Goal: Information Seeking & Learning: Learn about a topic

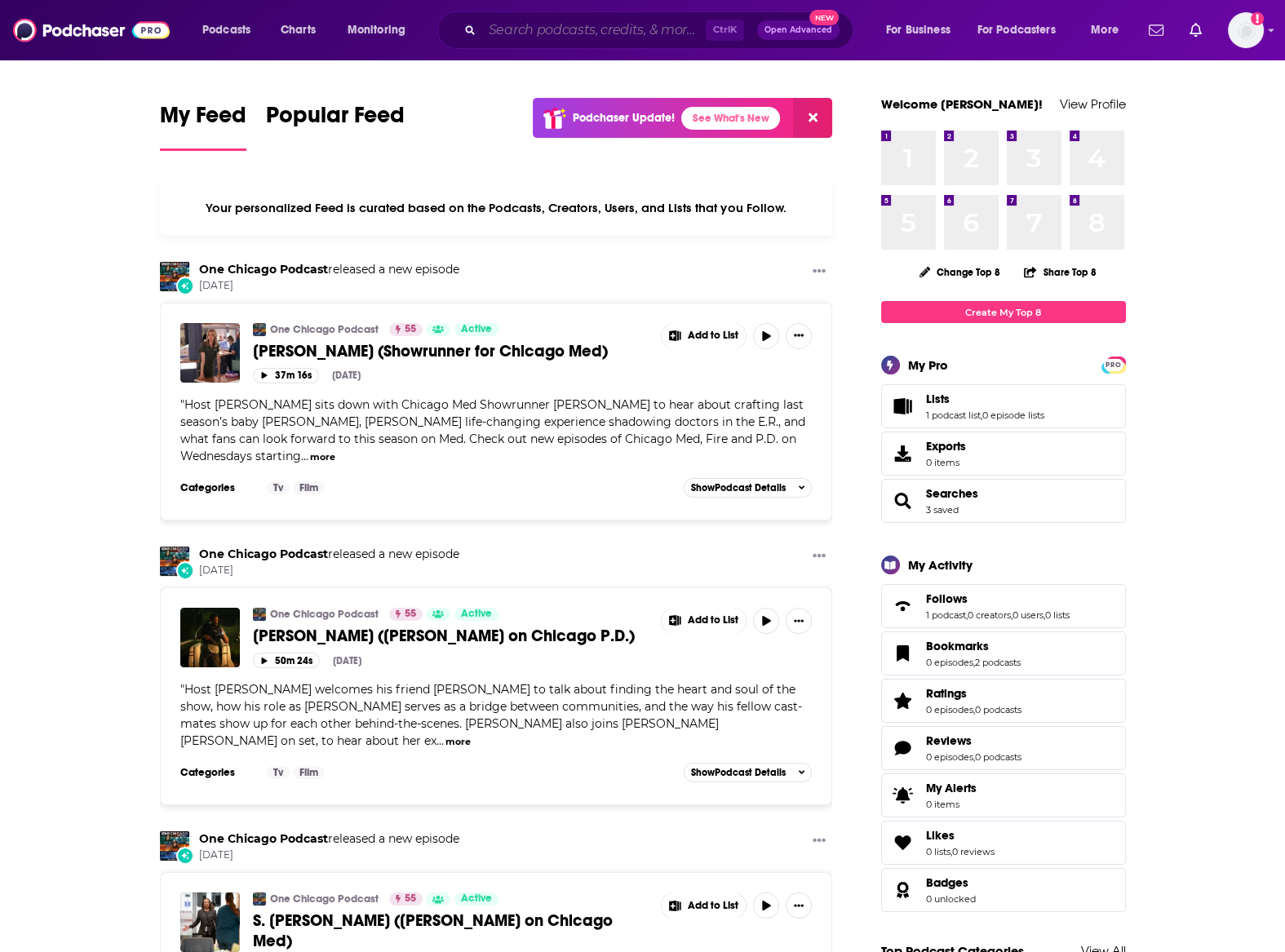
click at [506, 35] on input "Search podcasts, credits, & more..." at bounding box center [593, 30] width 223 height 26
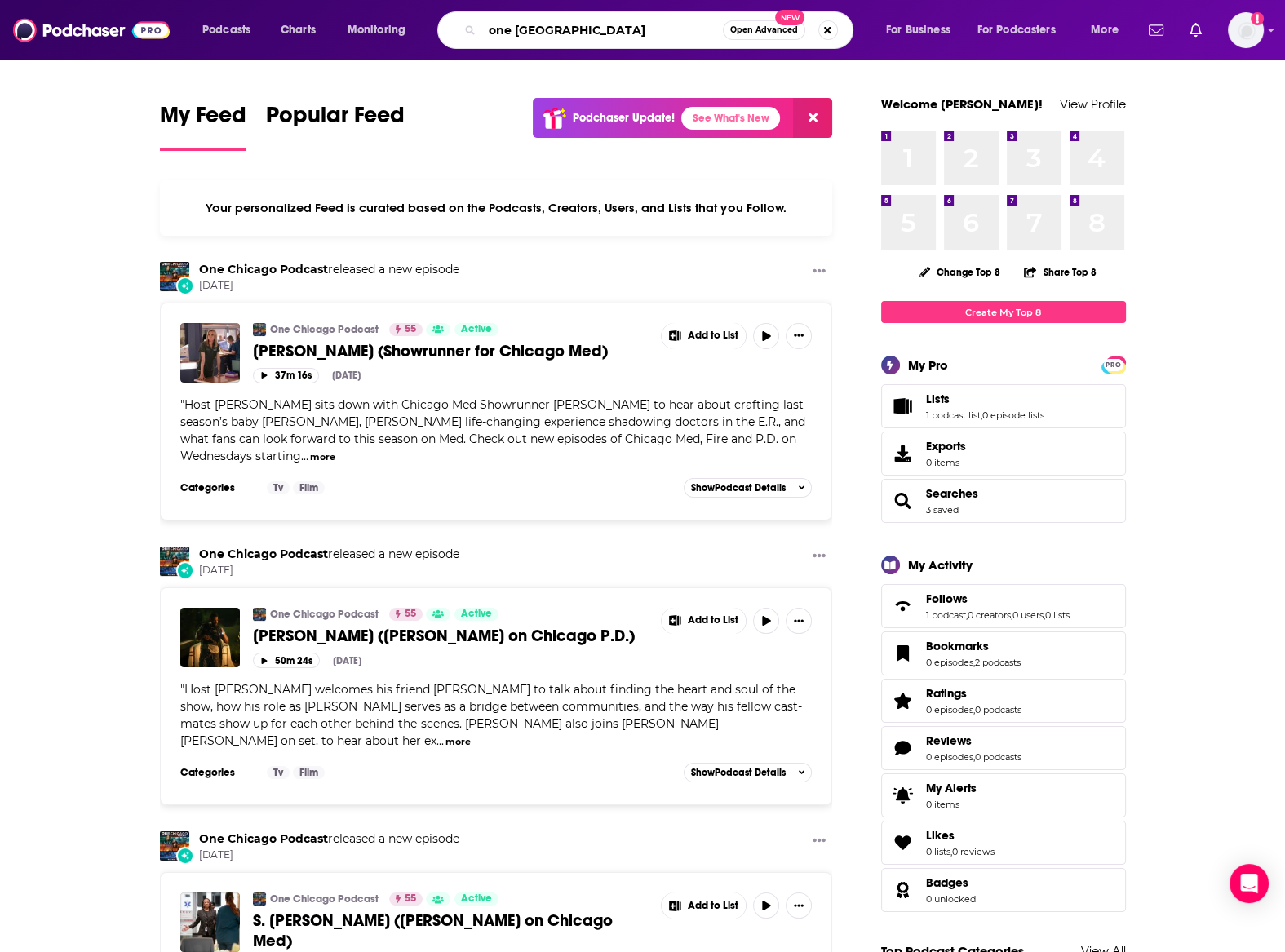
type input "one [GEOGRAPHIC_DATA]"
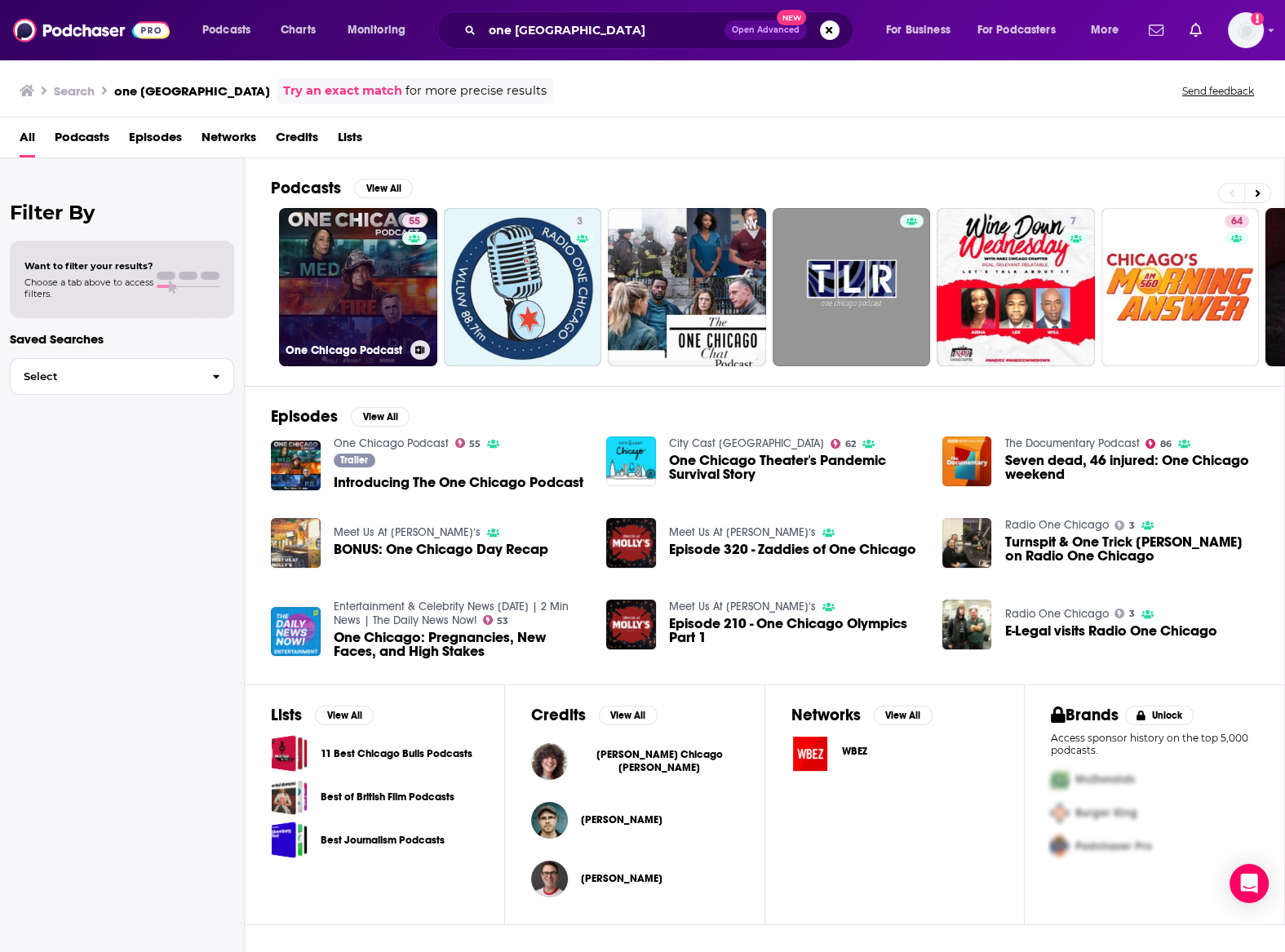
click at [357, 301] on link "55 One Chicago Podcast" at bounding box center [358, 287] width 158 height 158
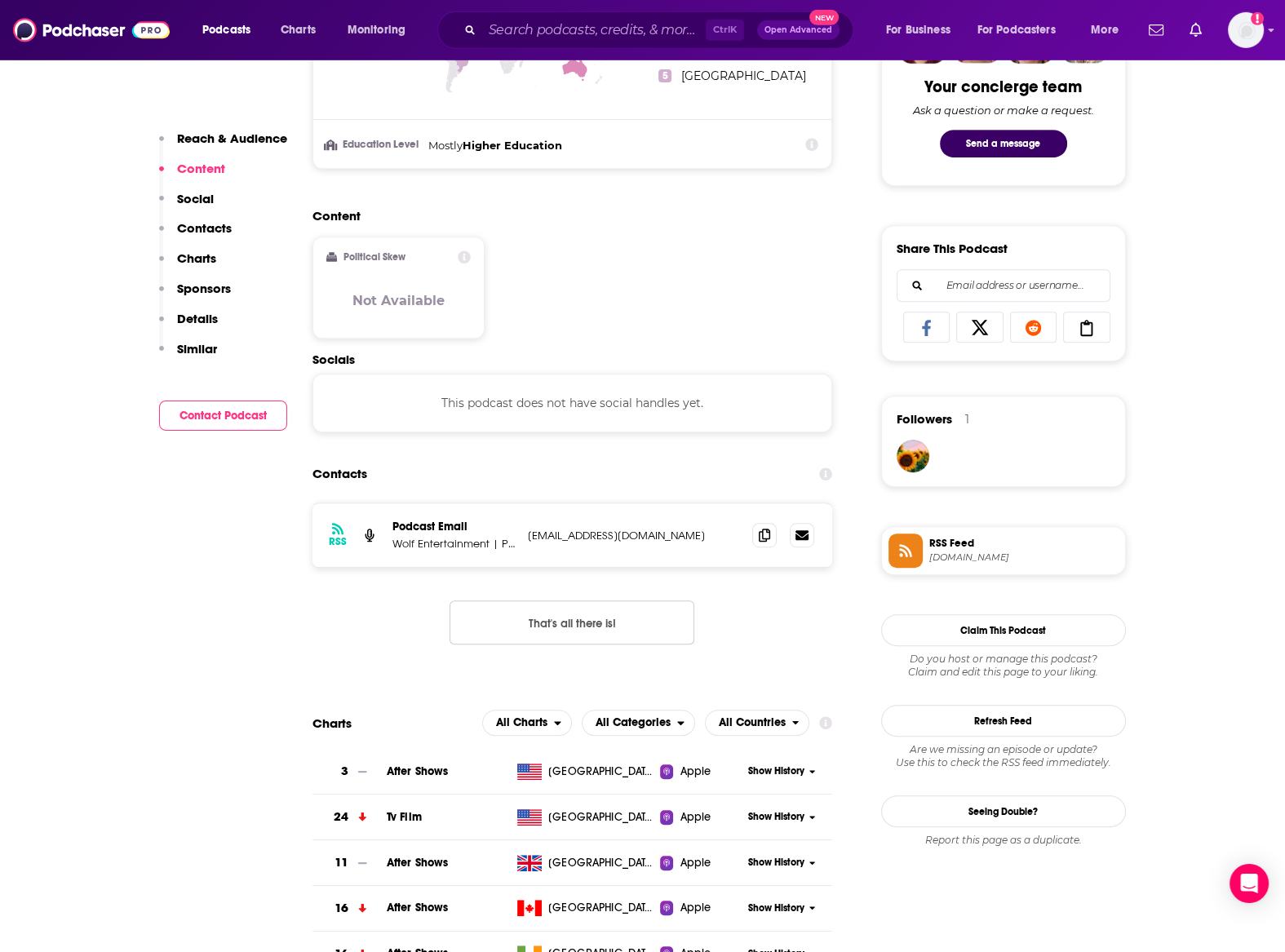
scroll to position [986, 0]
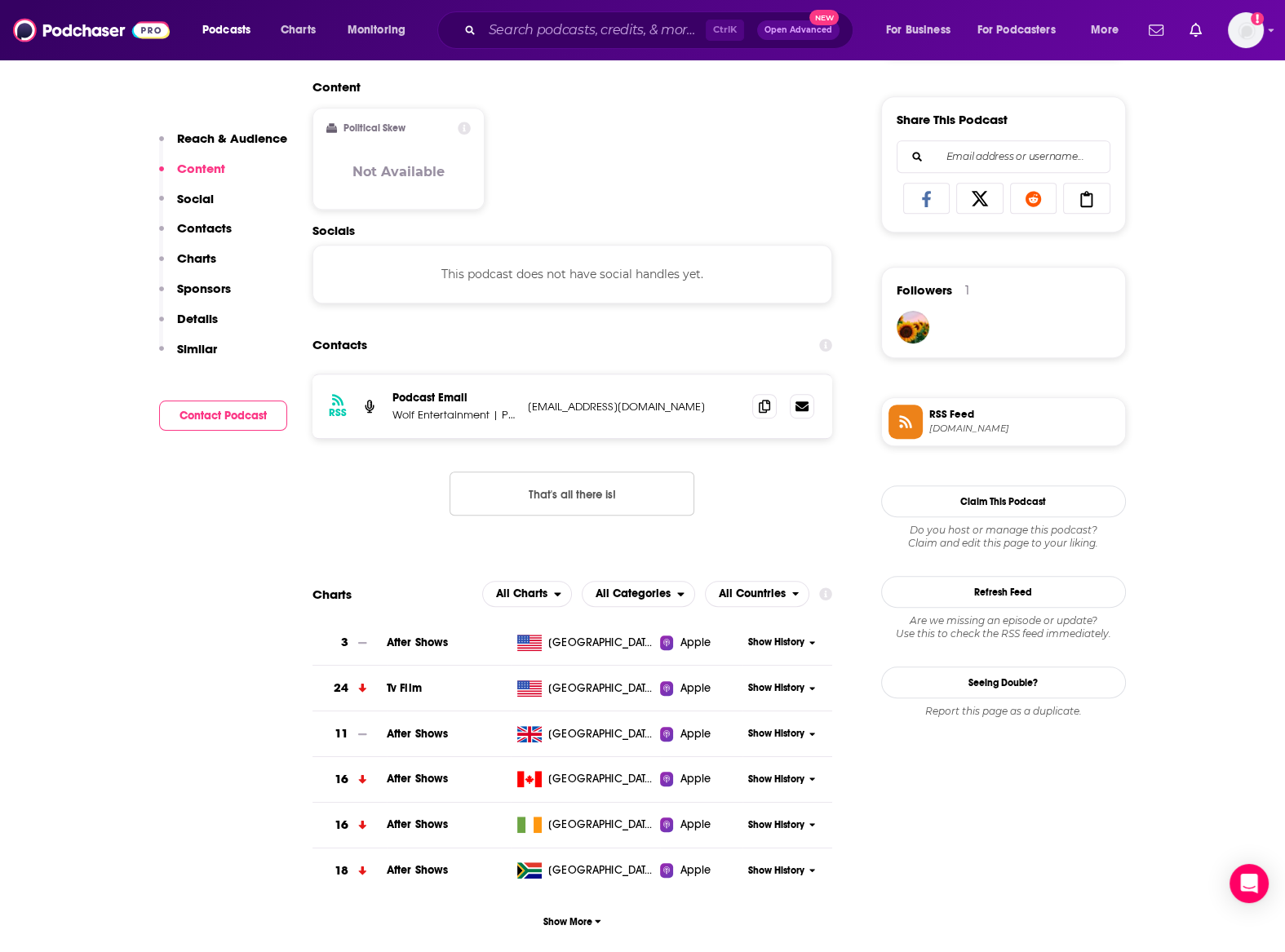
click at [773, 650] on div "Show History" at bounding box center [787, 642] width 90 height 40
click at [773, 643] on span "Show History" at bounding box center [776, 642] width 56 height 14
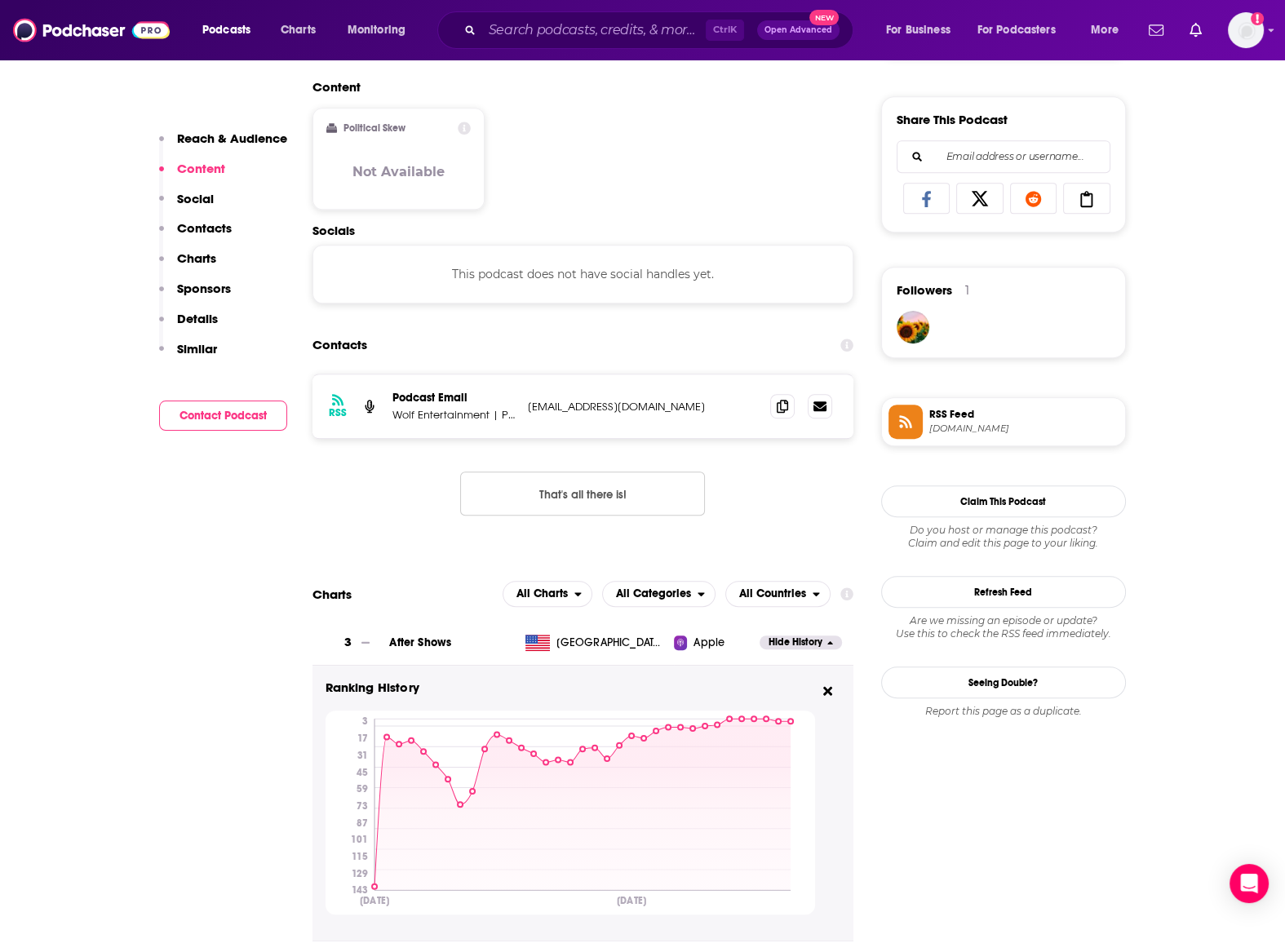
click at [833, 643] on button "Hide History" at bounding box center [799, 642] width 81 height 14
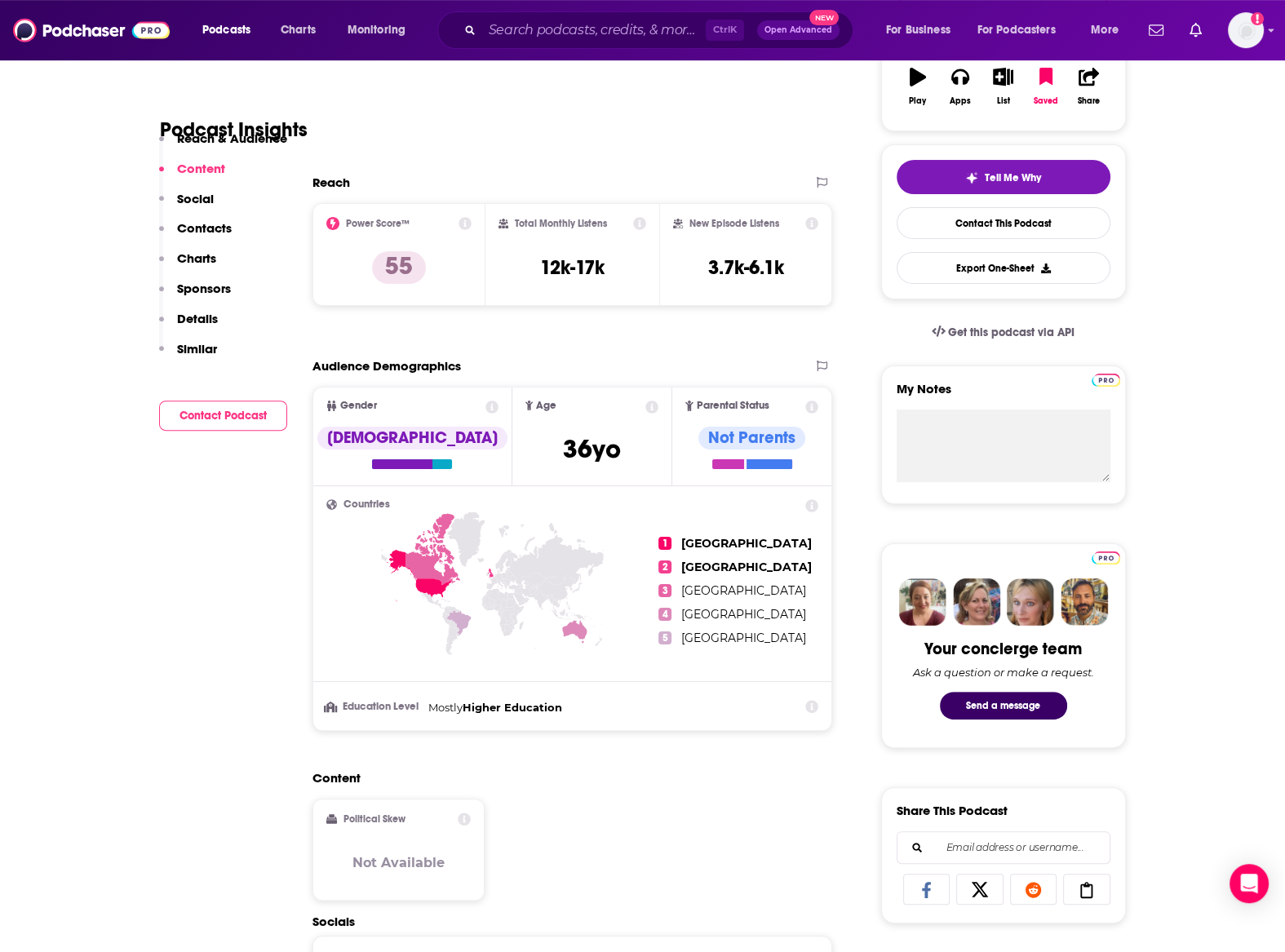
scroll to position [0, 0]
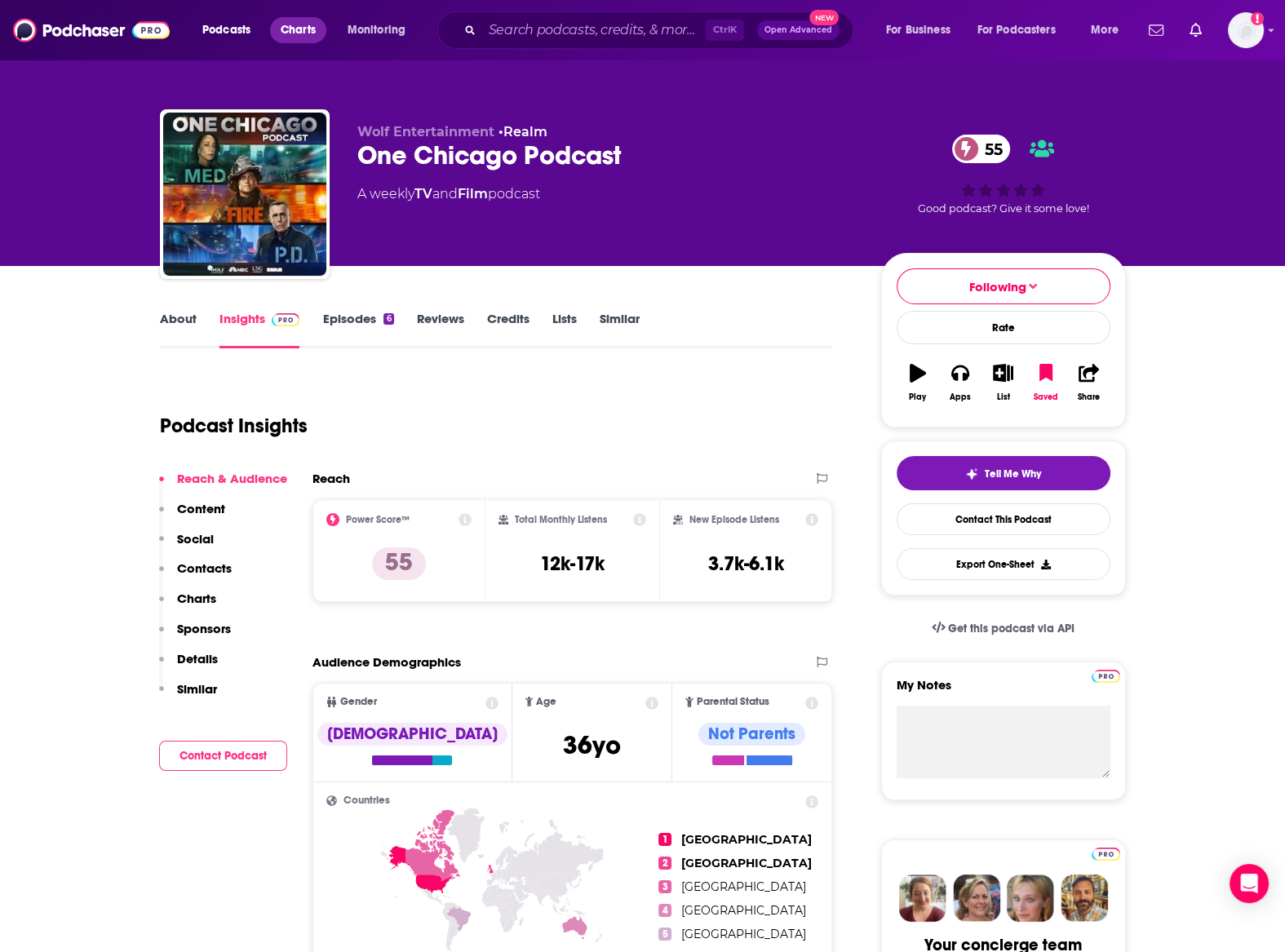
click at [314, 31] on span "Charts" at bounding box center [298, 31] width 35 height 23
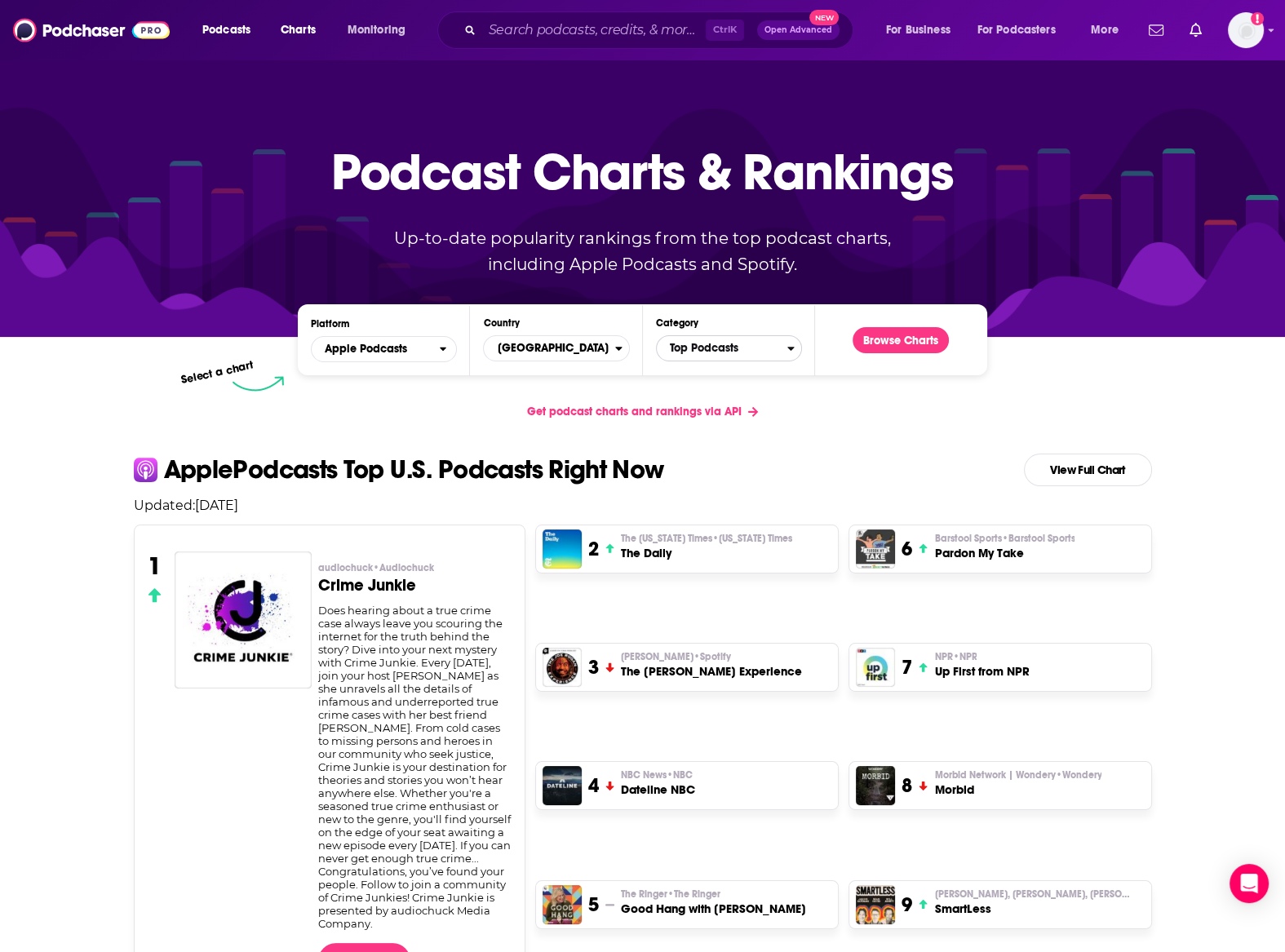
click at [708, 355] on span "Top Podcasts" at bounding box center [721, 348] width 131 height 28
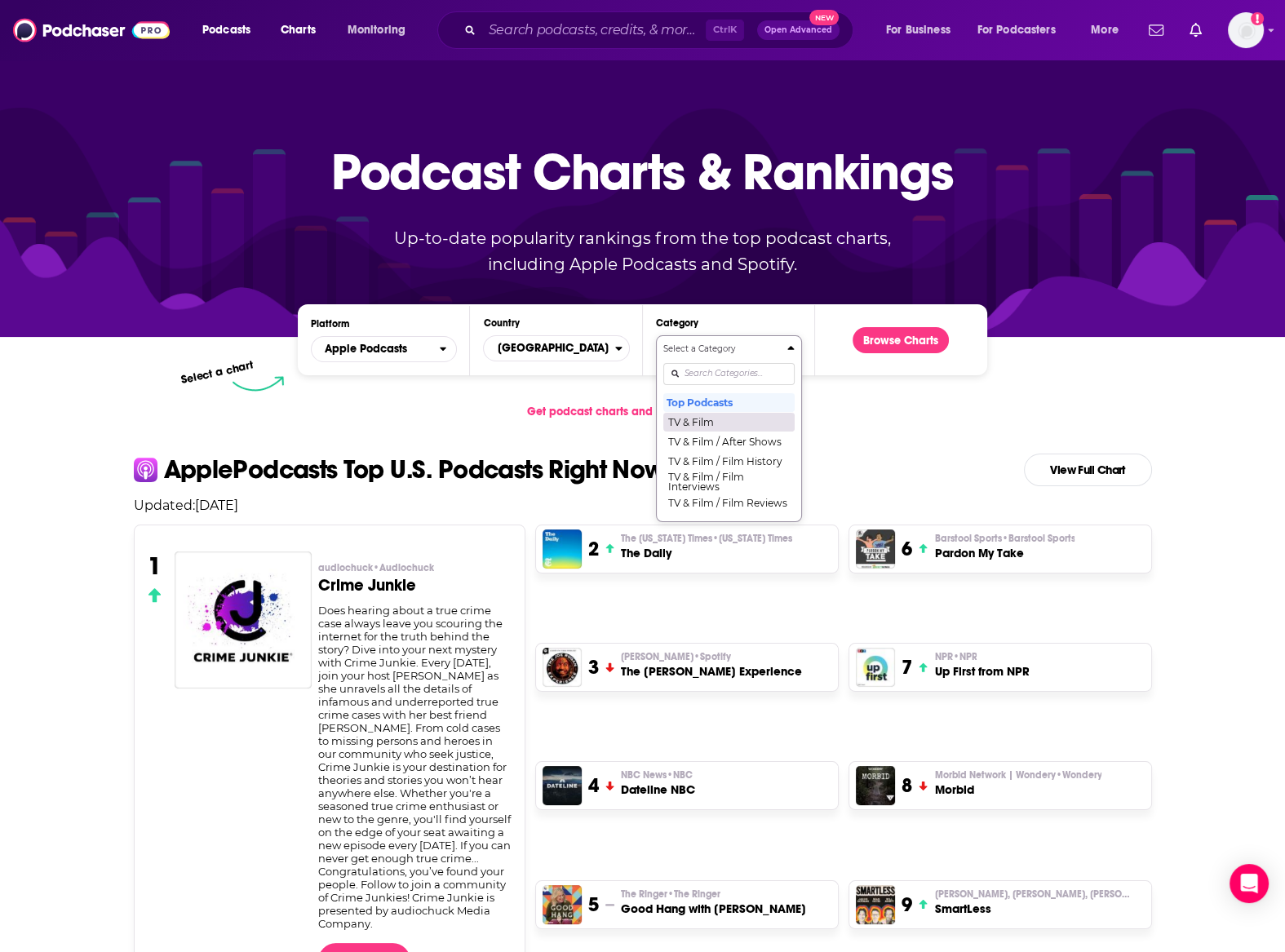
click at [716, 424] on button "TV & Film" at bounding box center [729, 422] width 132 height 20
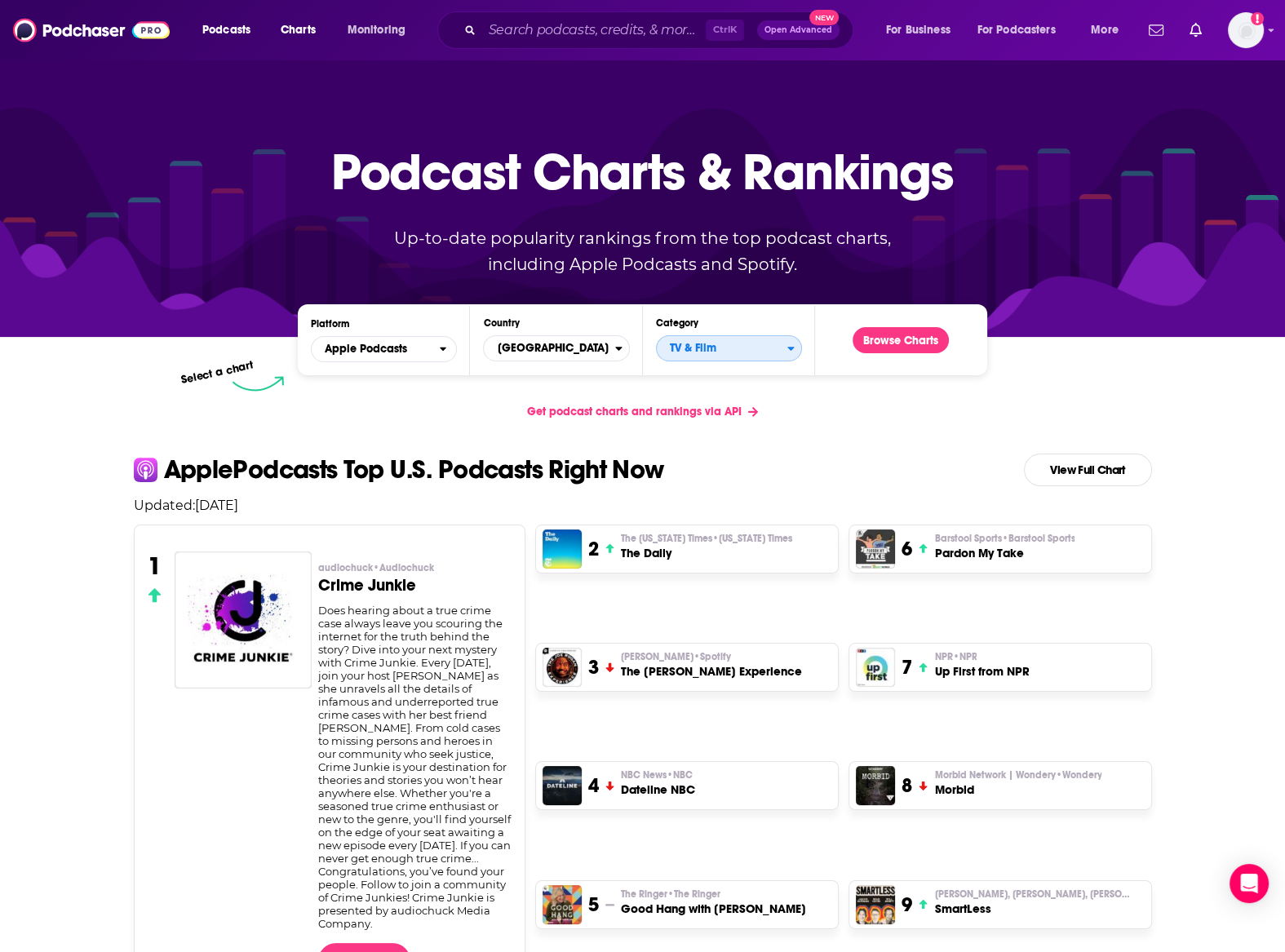
click at [727, 350] on span "TV & Film" at bounding box center [721, 348] width 131 height 28
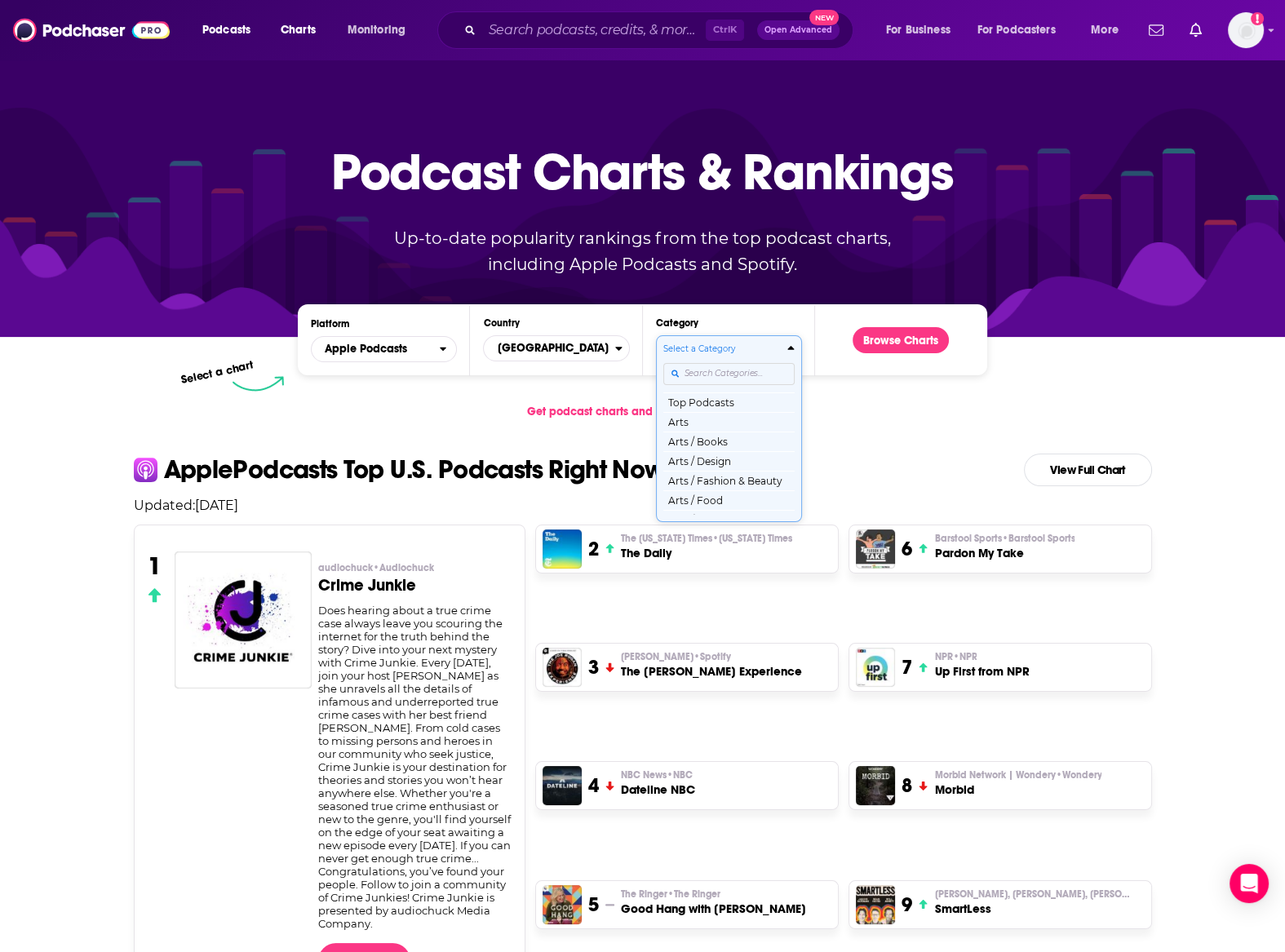
click at [732, 367] on input "Categories" at bounding box center [729, 373] width 132 height 22
type input "after"
click at [729, 400] on button "TV & Film / After Shows" at bounding box center [729, 402] width 132 height 20
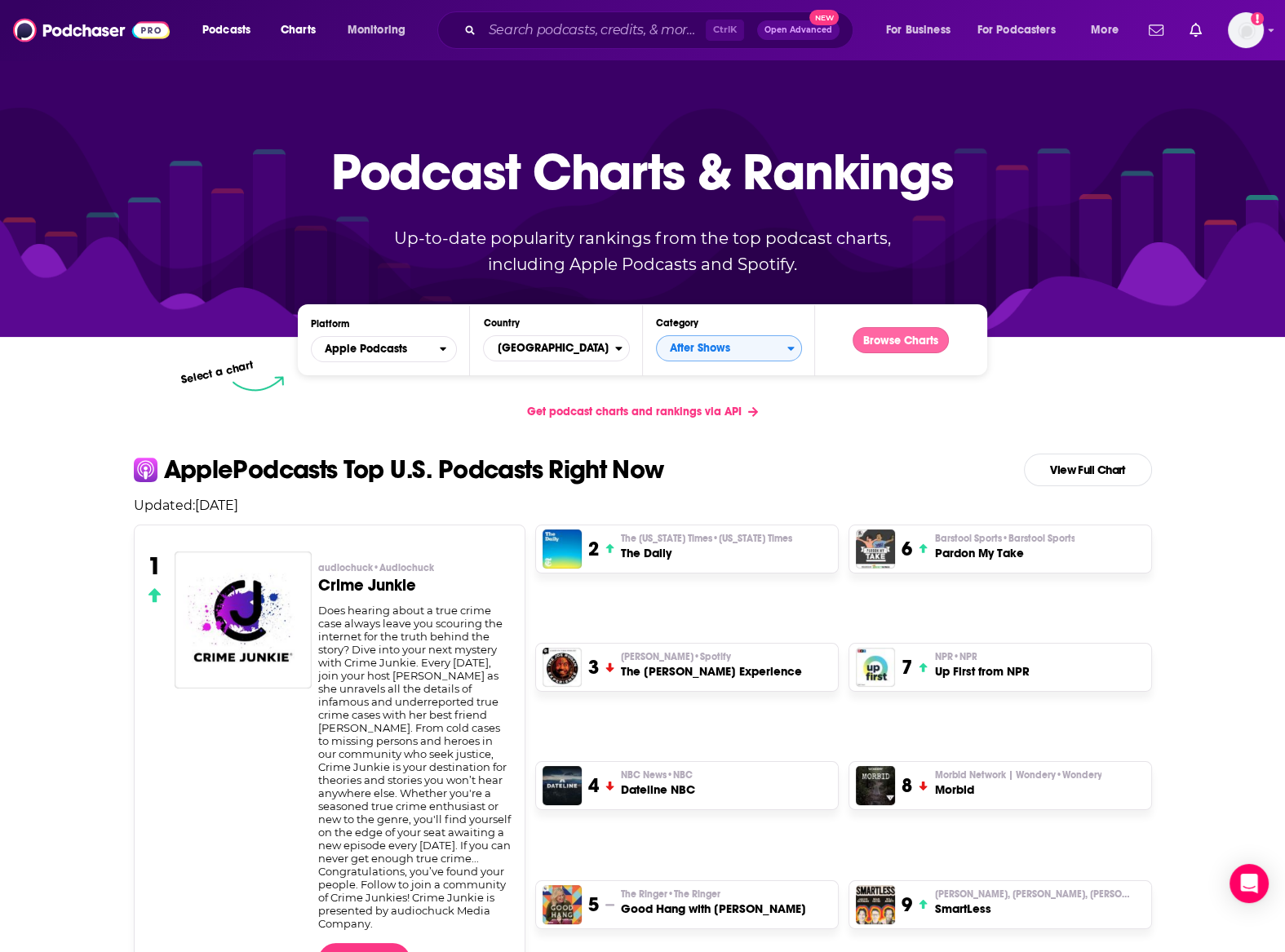
click at [872, 346] on button "Browse Charts" at bounding box center [900, 340] width 96 height 26
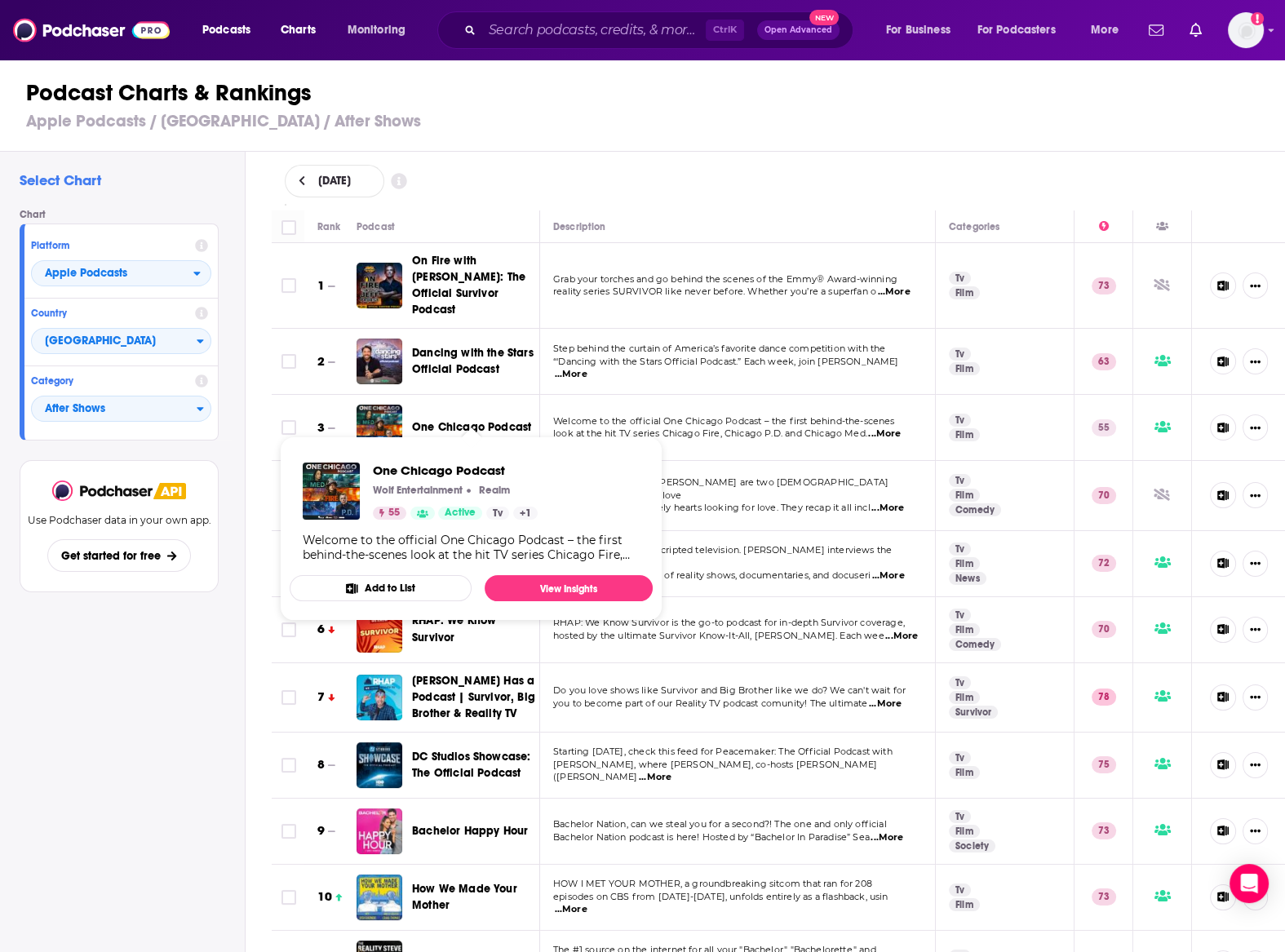
click at [443, 420] on span "One Chicago Podcast" at bounding box center [471, 426] width 119 height 14
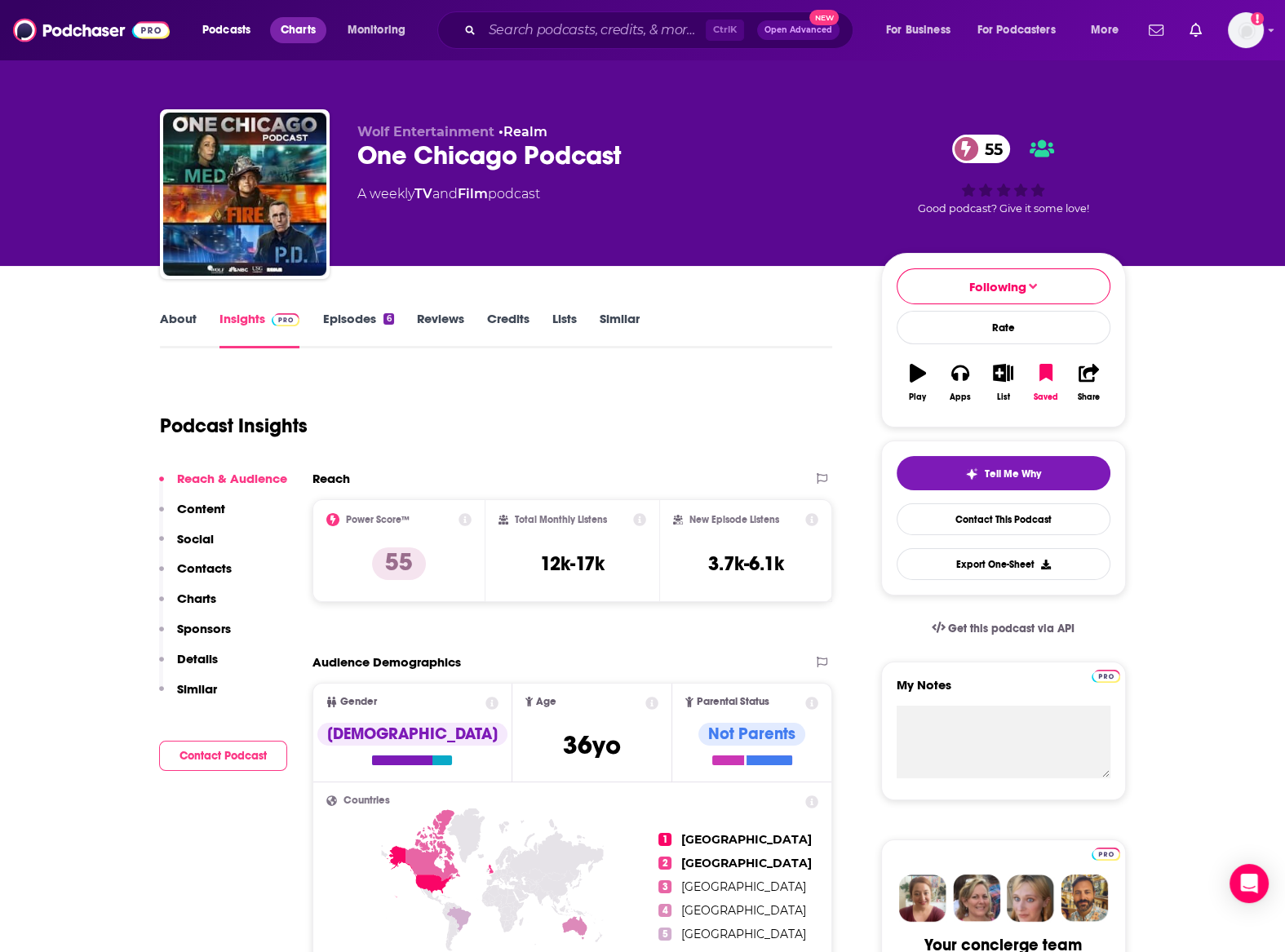
click at [280, 29] on link "Charts" at bounding box center [298, 30] width 55 height 26
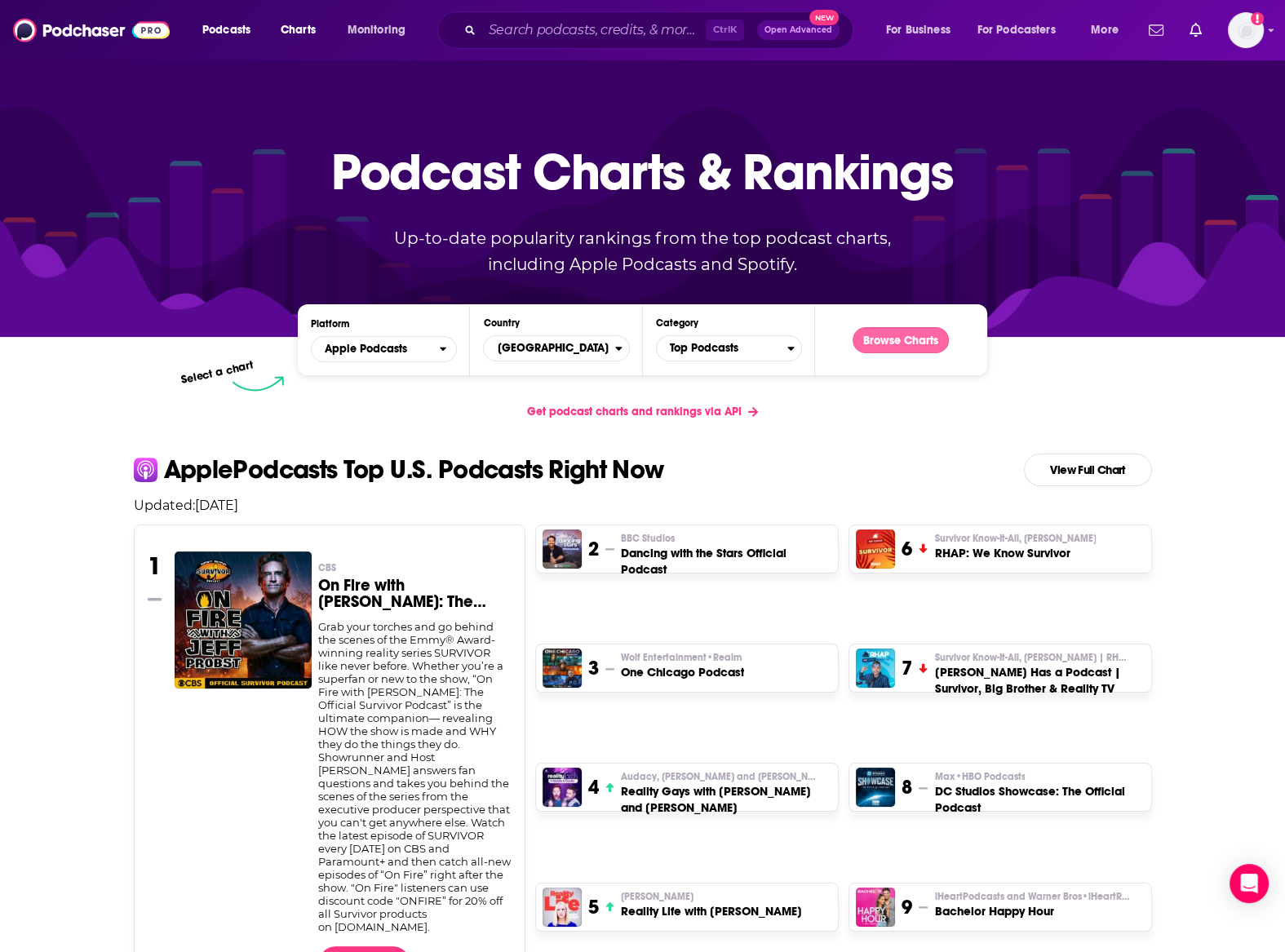
click at [904, 341] on button "Browse Charts" at bounding box center [900, 340] width 96 height 26
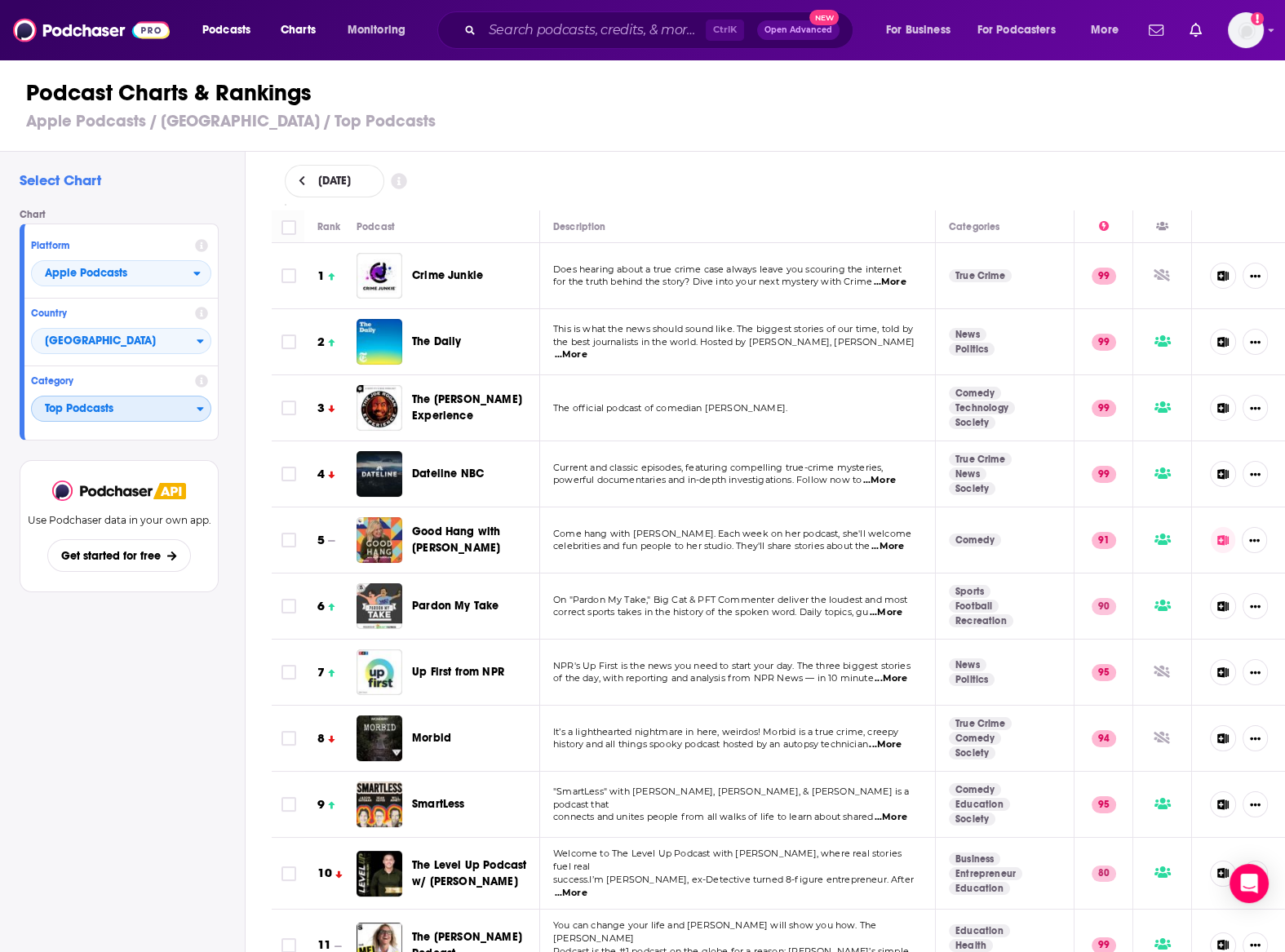
drag, startPoint x: 131, startPoint y: 399, endPoint x: 135, endPoint y: 406, distance: 8.1
click at [135, 406] on span "Top Podcasts" at bounding box center [114, 409] width 165 height 28
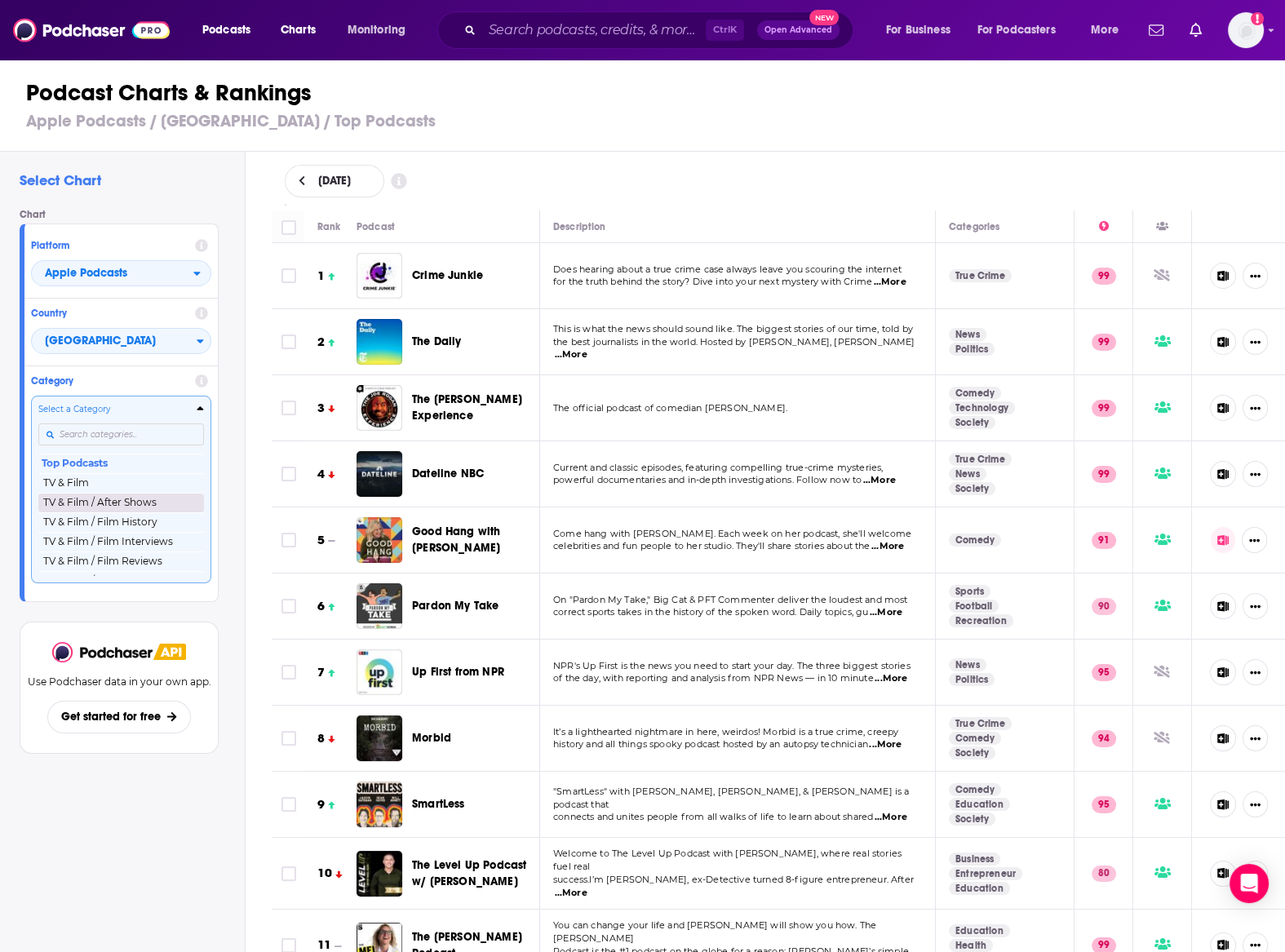
click at [162, 497] on button "TV & Film / After Shows" at bounding box center [121, 502] width 166 height 20
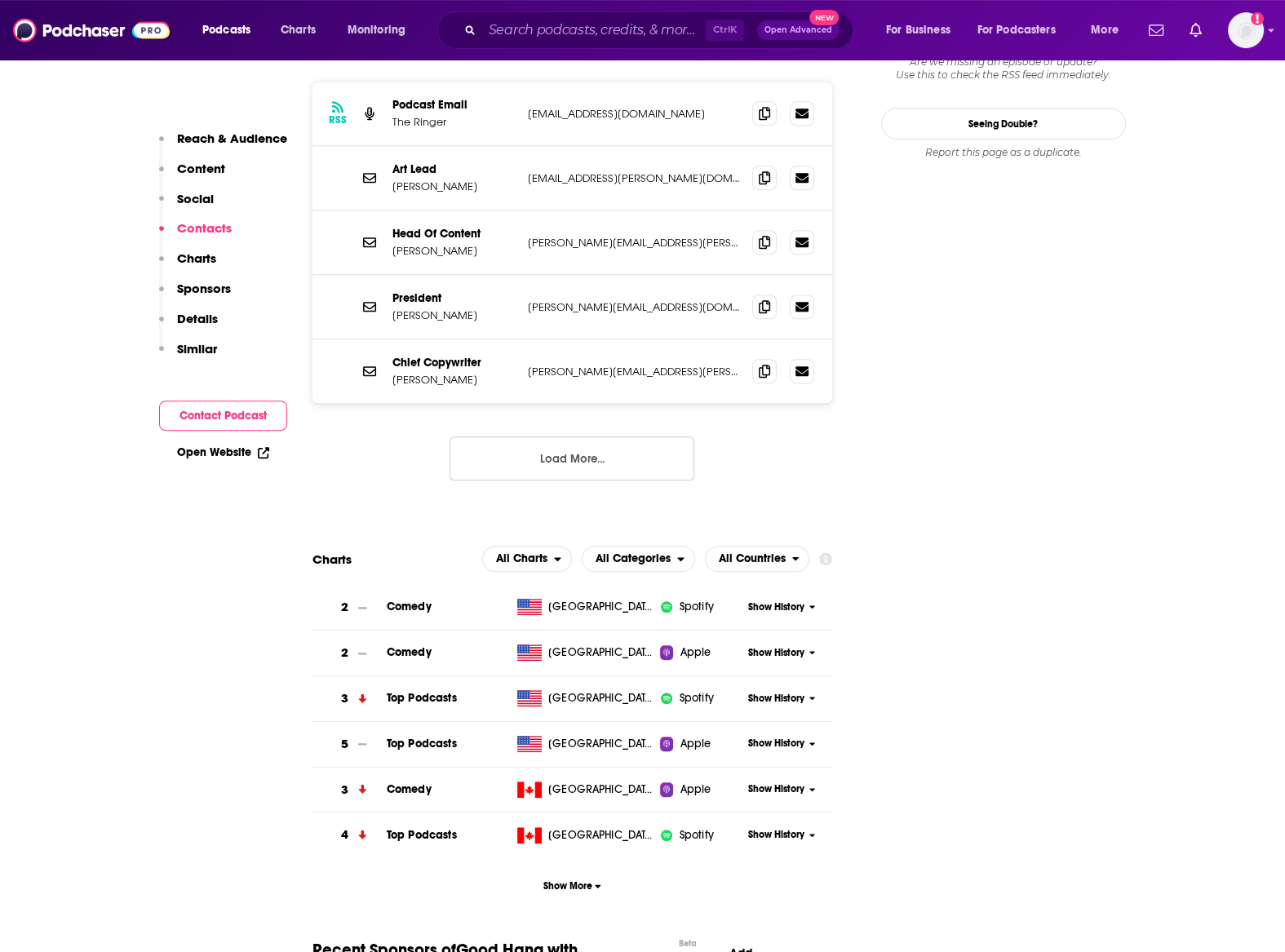
scroll to position [1615, 0]
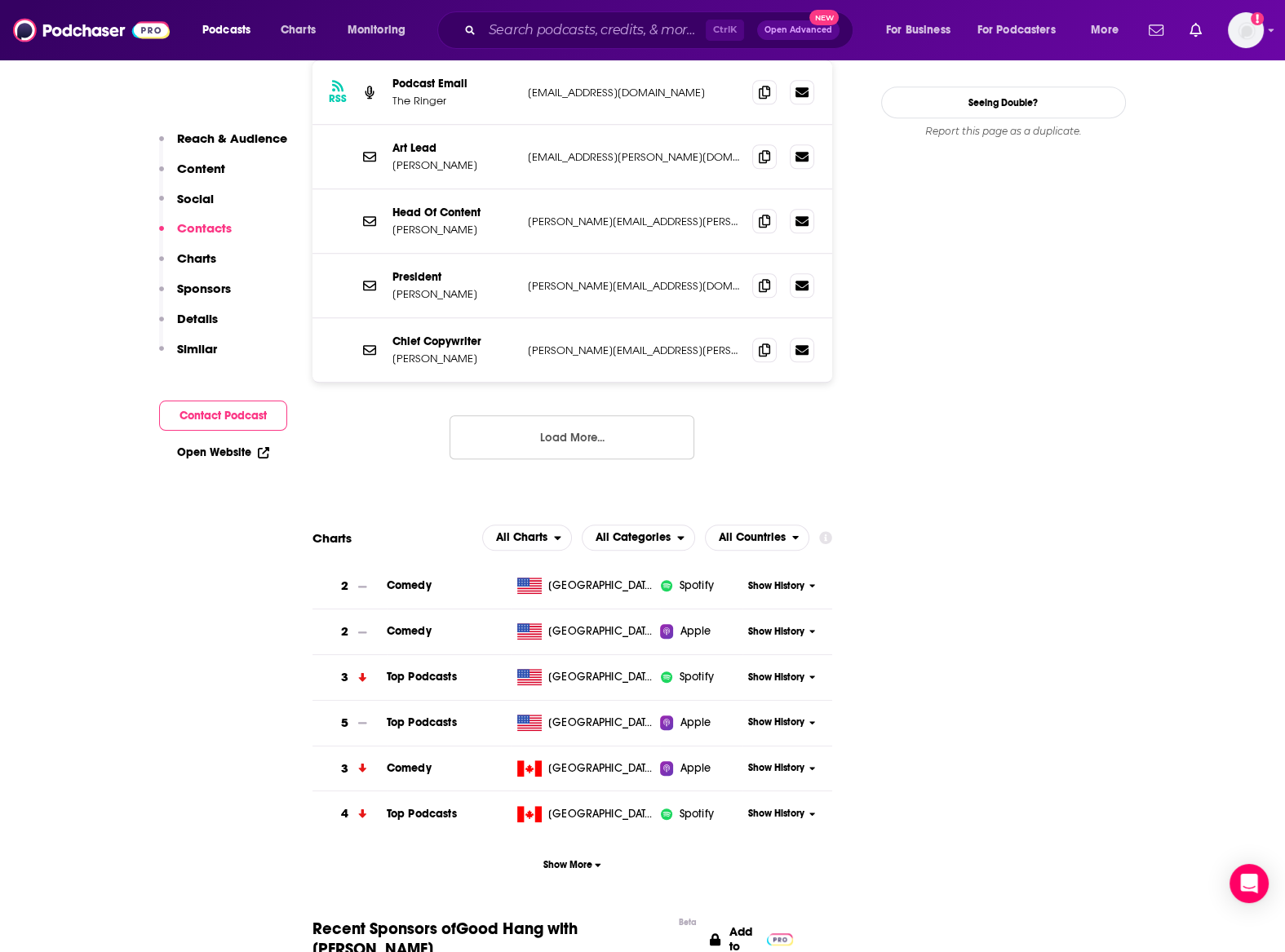
click at [767, 715] on span "Show History" at bounding box center [776, 722] width 56 height 14
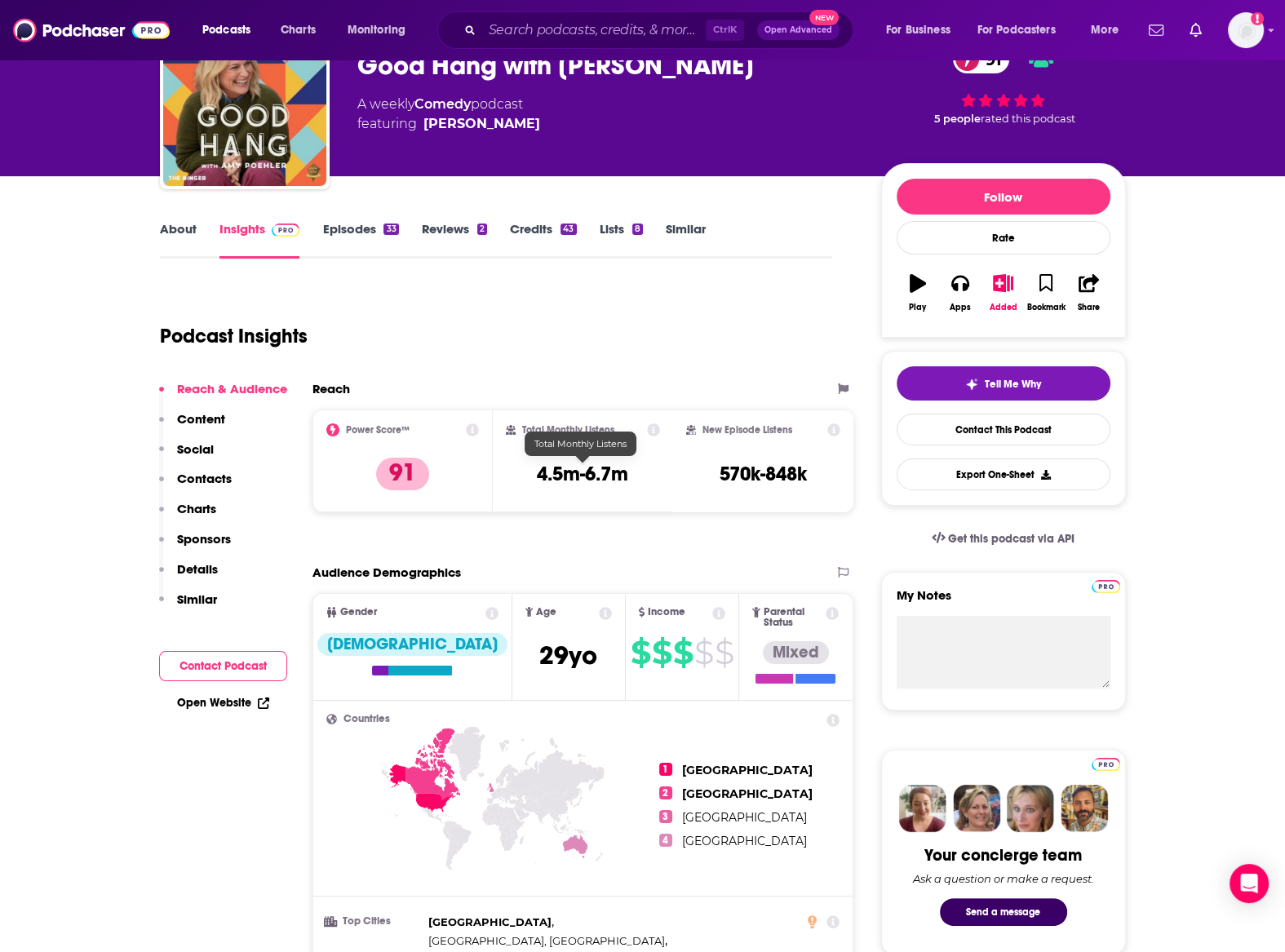
scroll to position [0, 0]
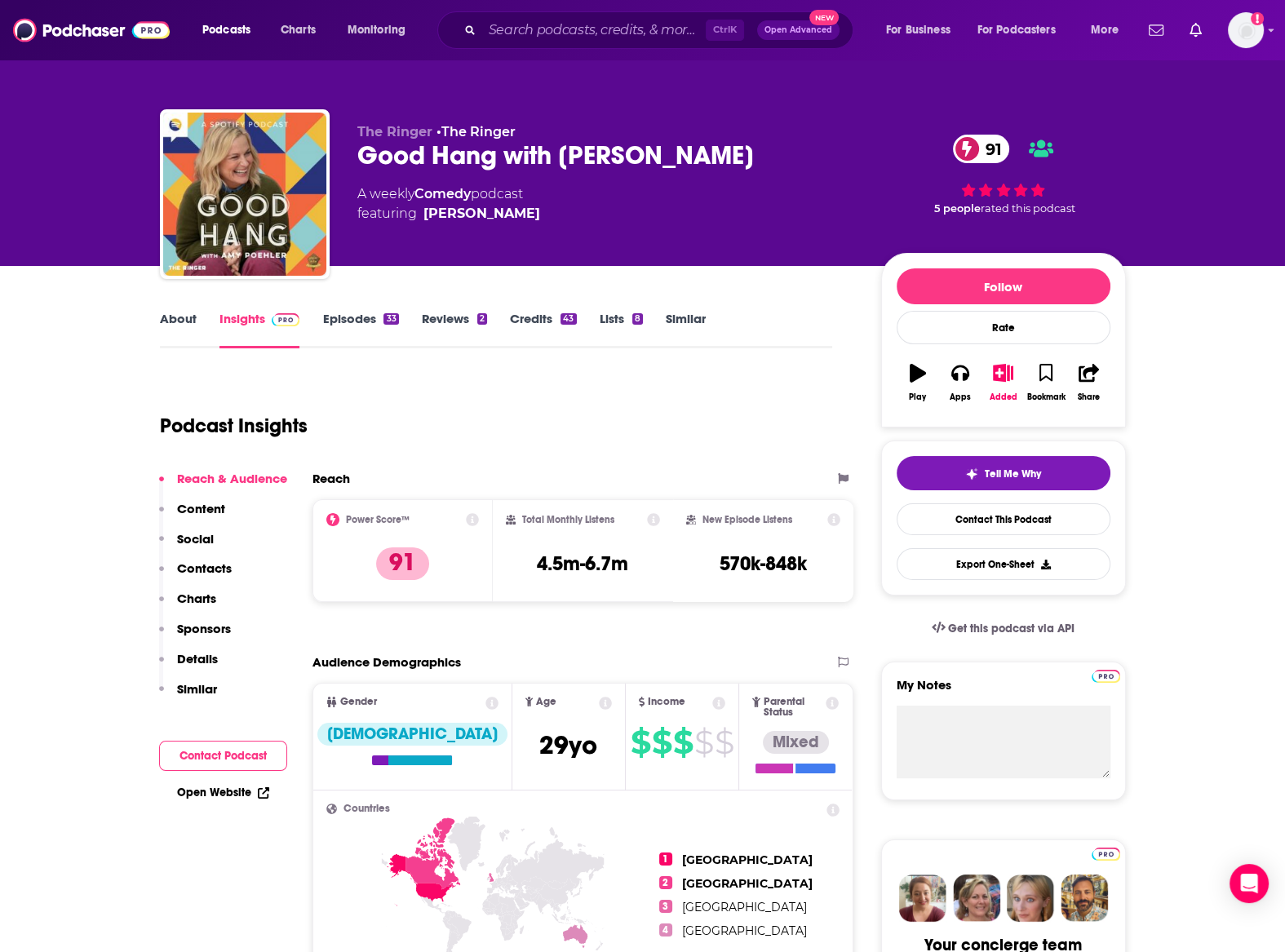
click at [351, 335] on link "Episodes 33" at bounding box center [361, 329] width 76 height 37
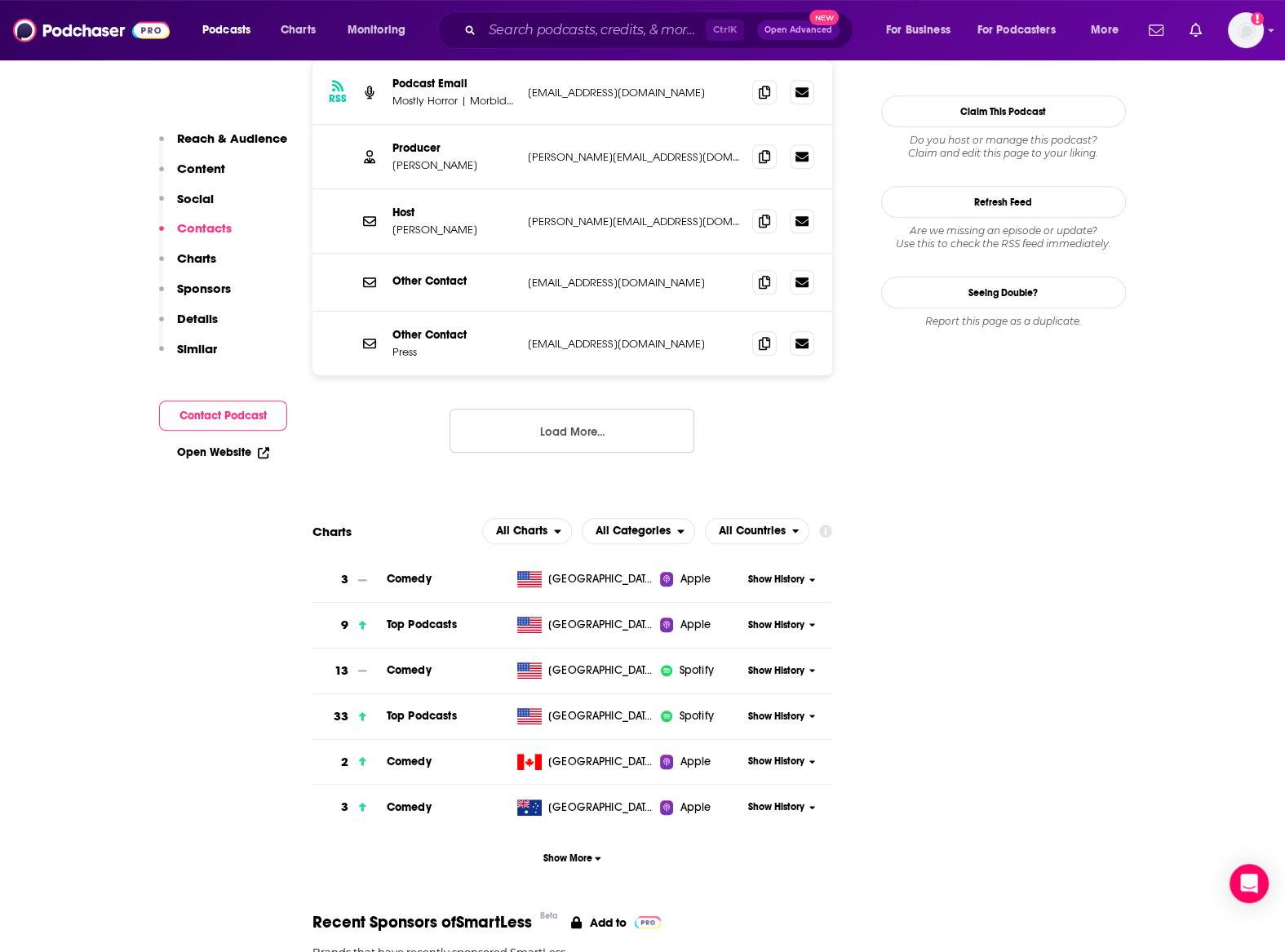
scroll to position [1794, 0]
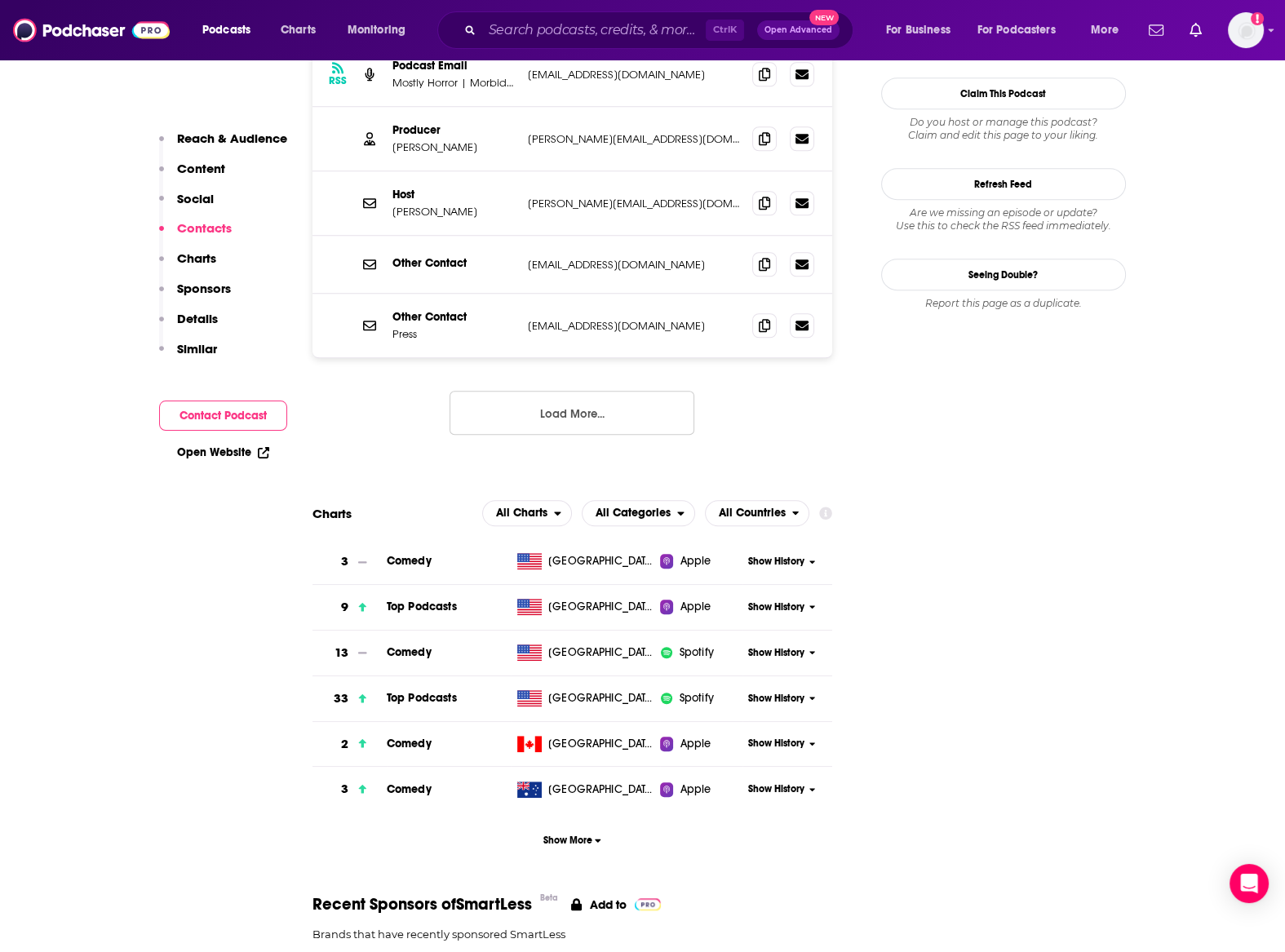
click at [769, 600] on span "Show History" at bounding box center [776, 607] width 56 height 14
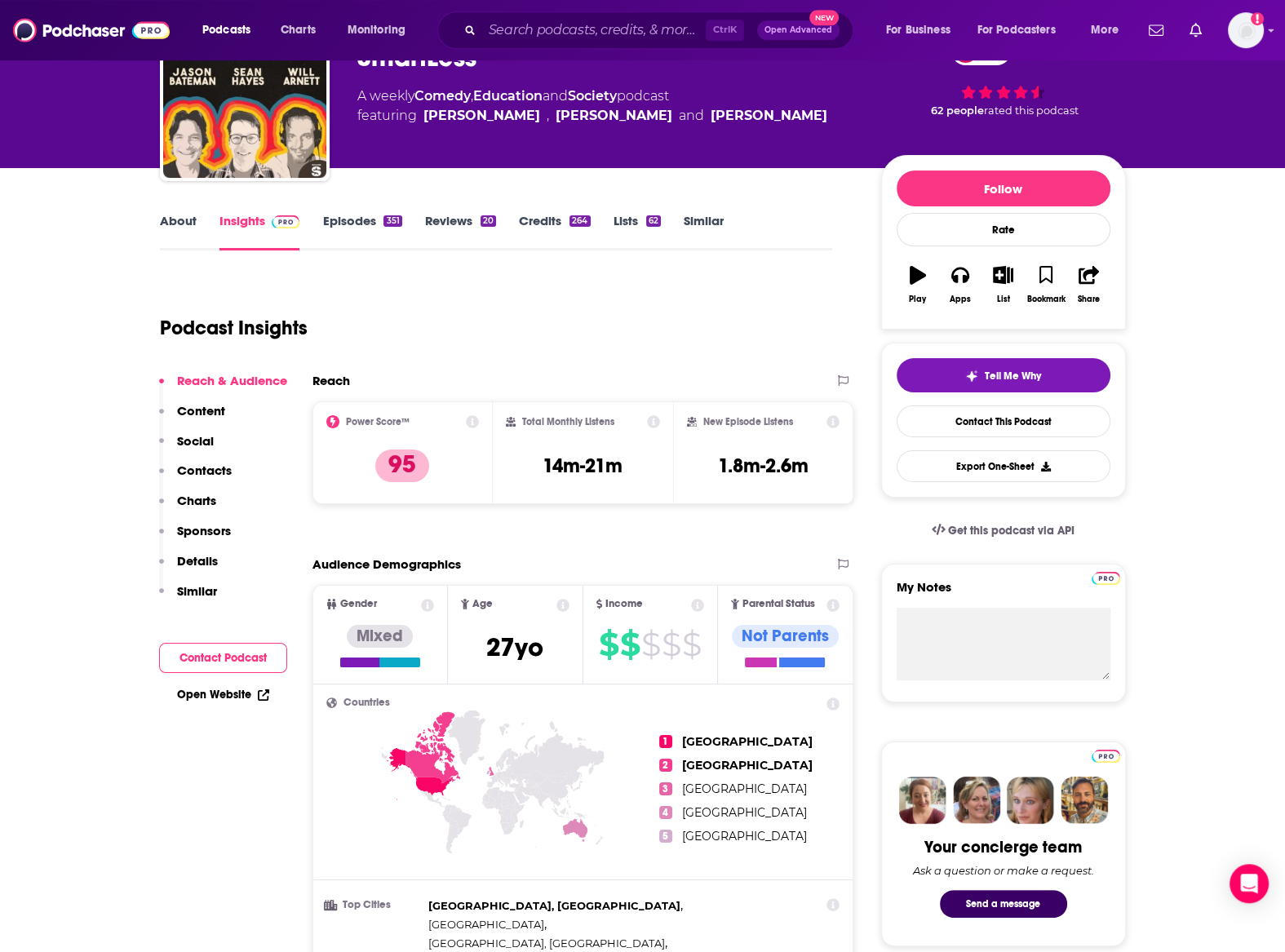
scroll to position [0, 0]
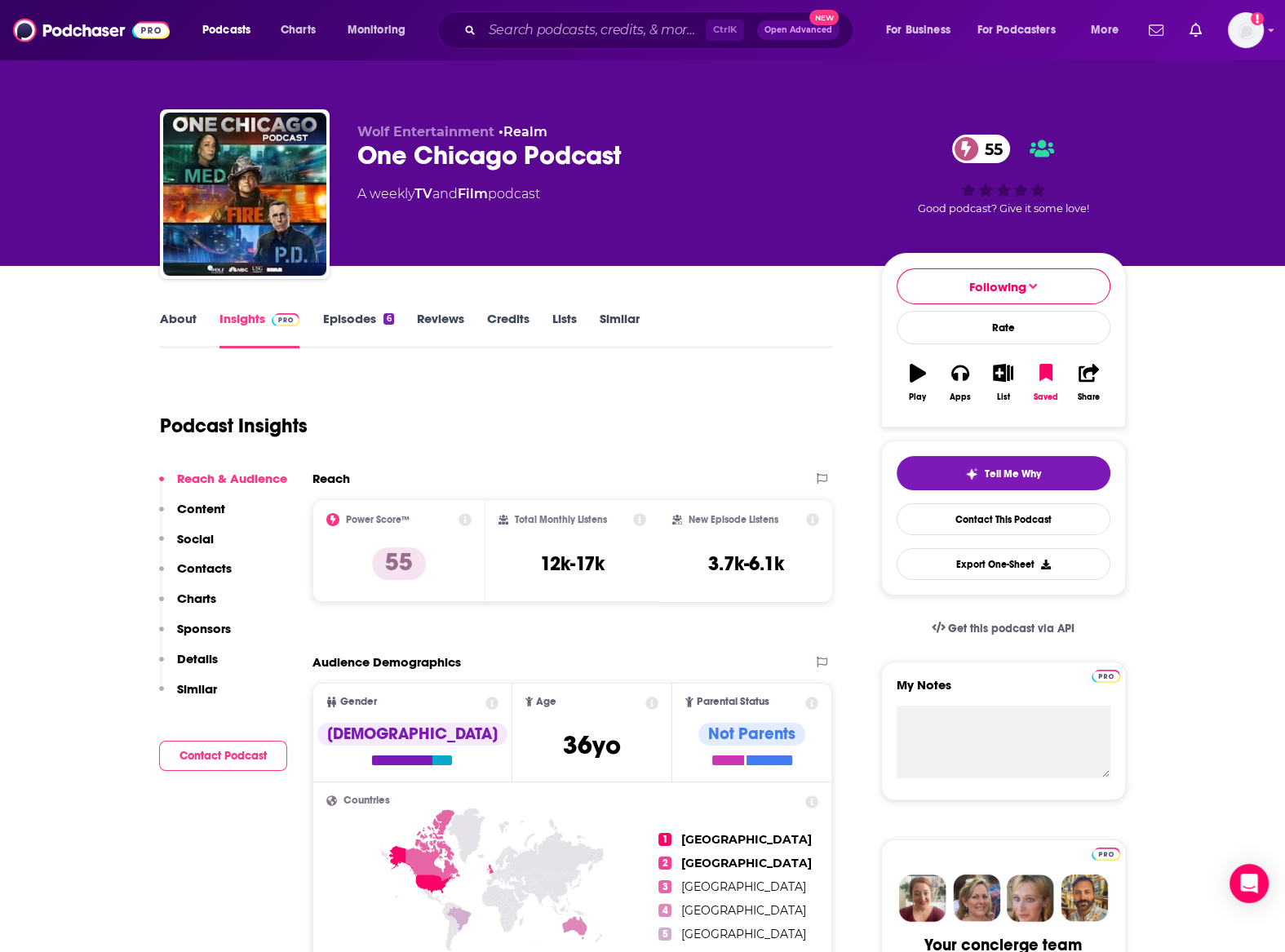
click at [379, 323] on link "Episodes 6" at bounding box center [358, 329] width 71 height 37
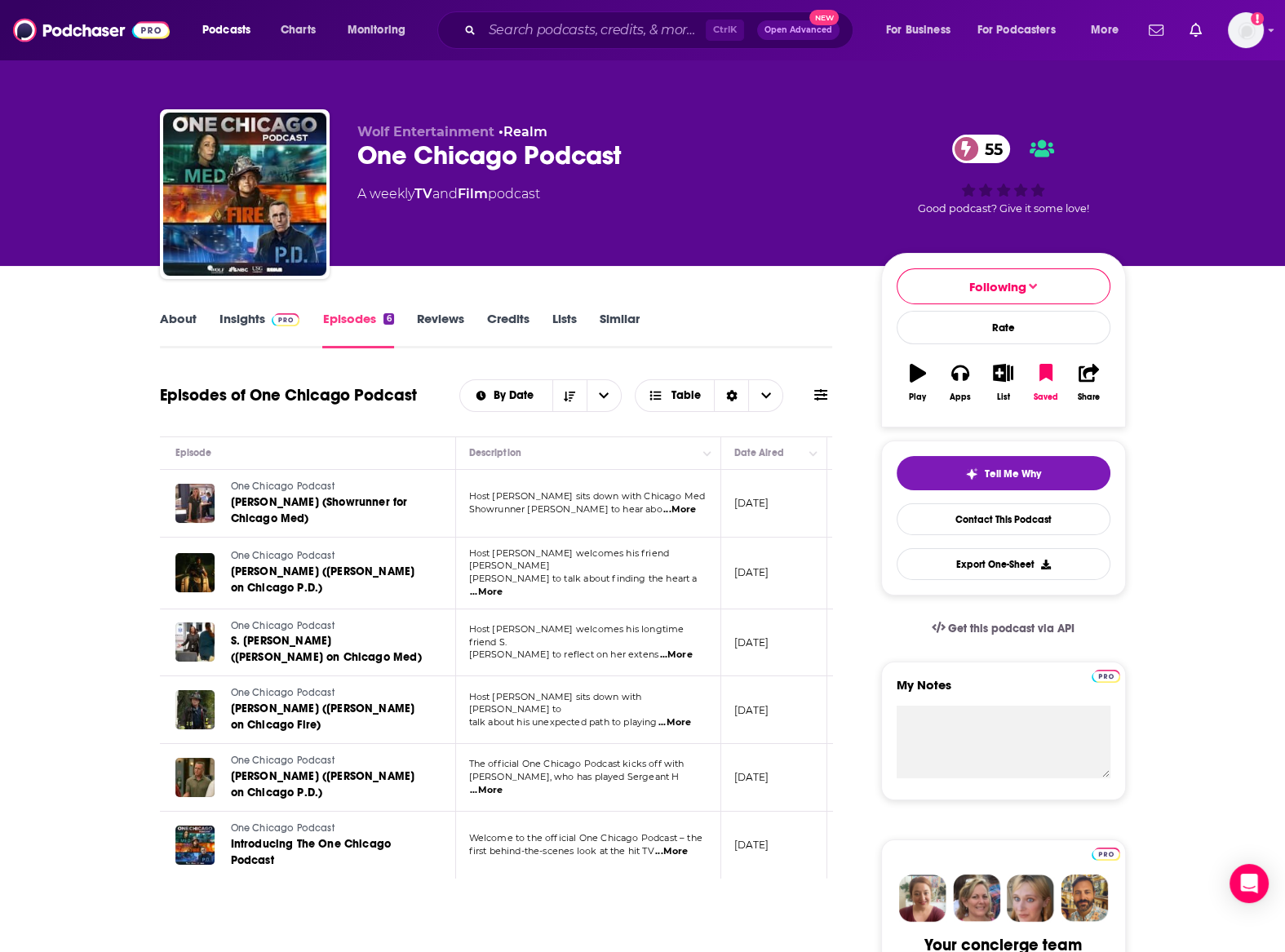
scroll to position [0, 31]
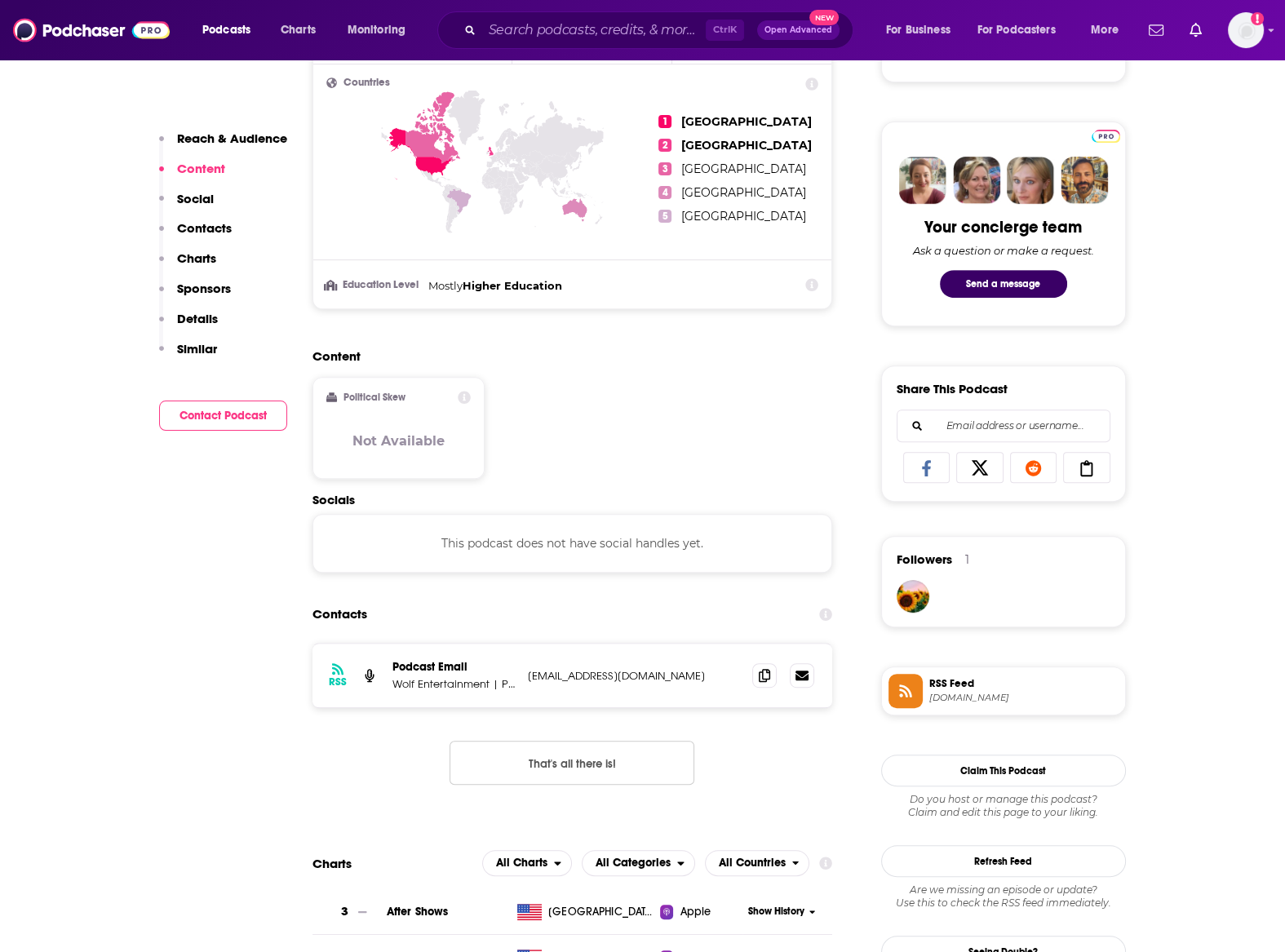
scroll to position [1077, 0]
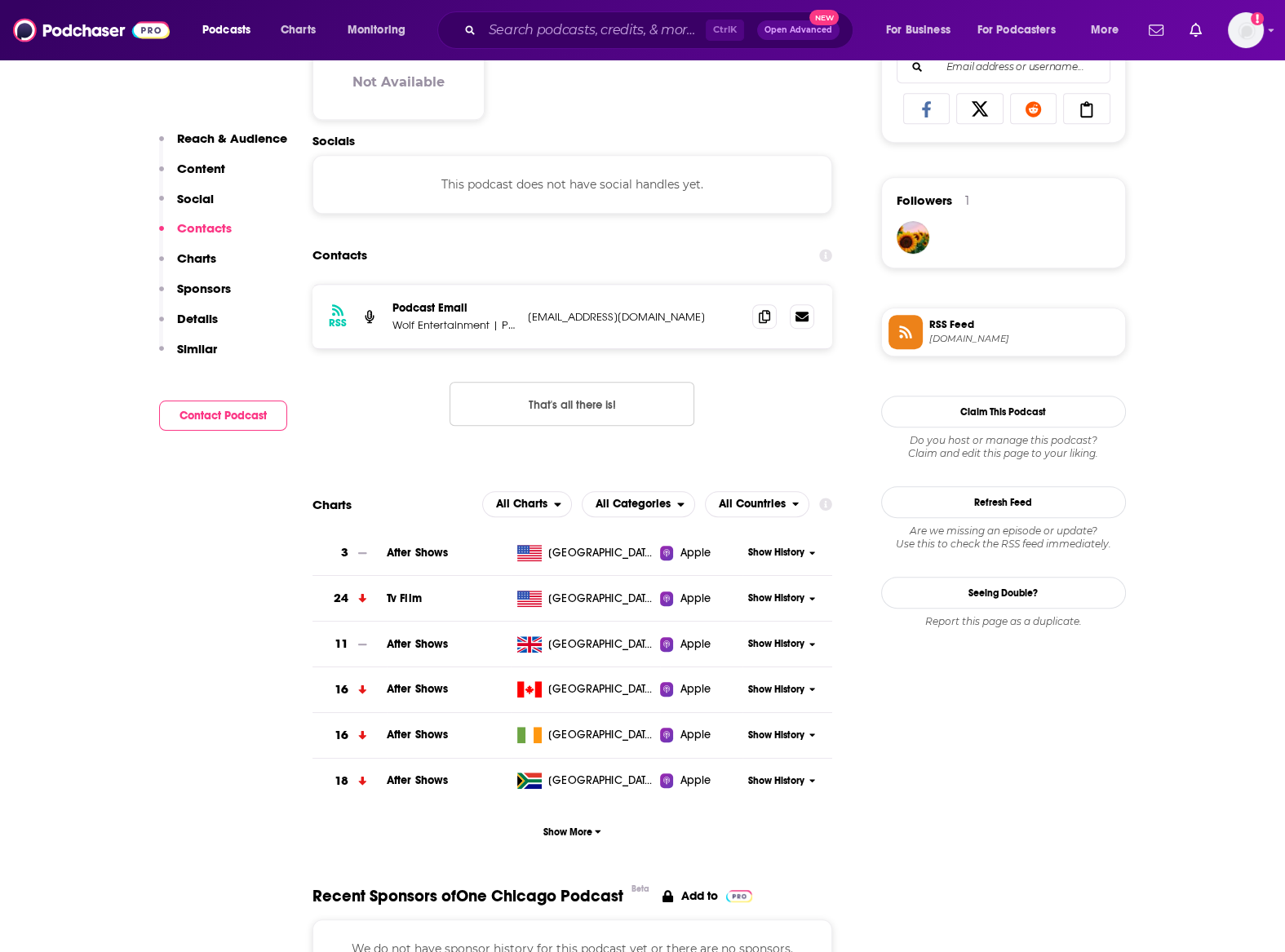
click at [778, 553] on span "Show History" at bounding box center [776, 552] width 56 height 14
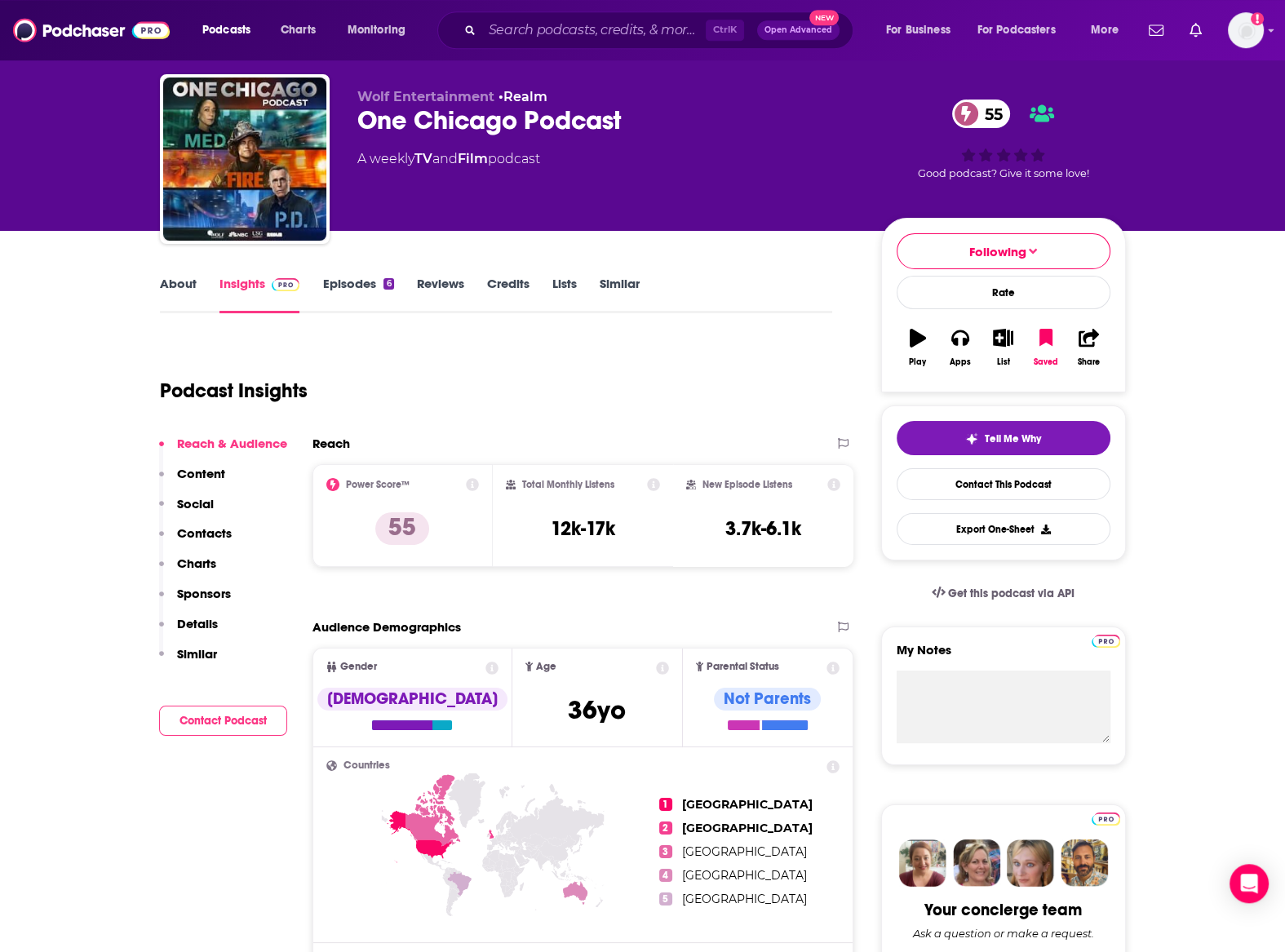
scroll to position [0, 0]
